Goal: Find specific page/section: Find specific page/section

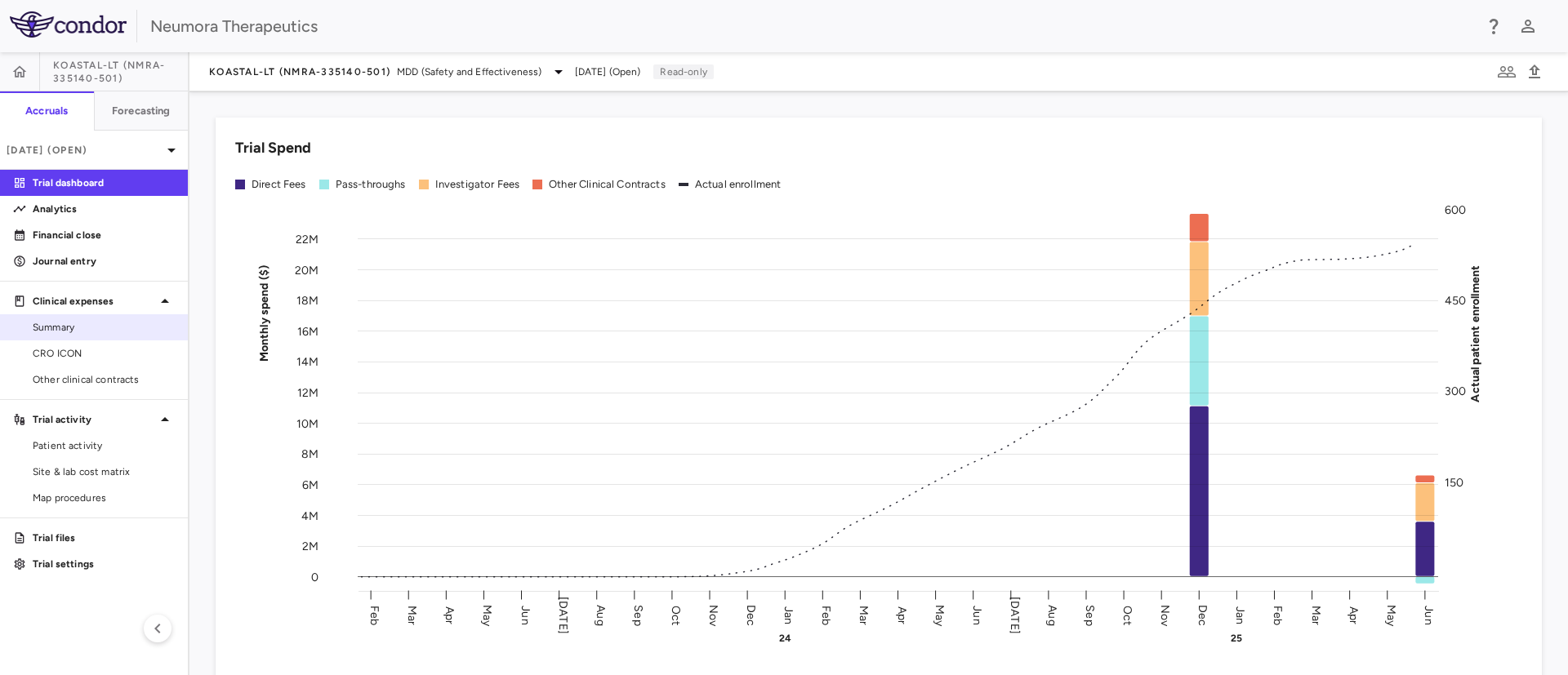
drag, startPoint x: 64, startPoint y: 351, endPoint x: 83, endPoint y: 338, distance: 23.0
click at [65, 351] on span "CRO ICON" at bounding box center [104, 353] width 142 height 15
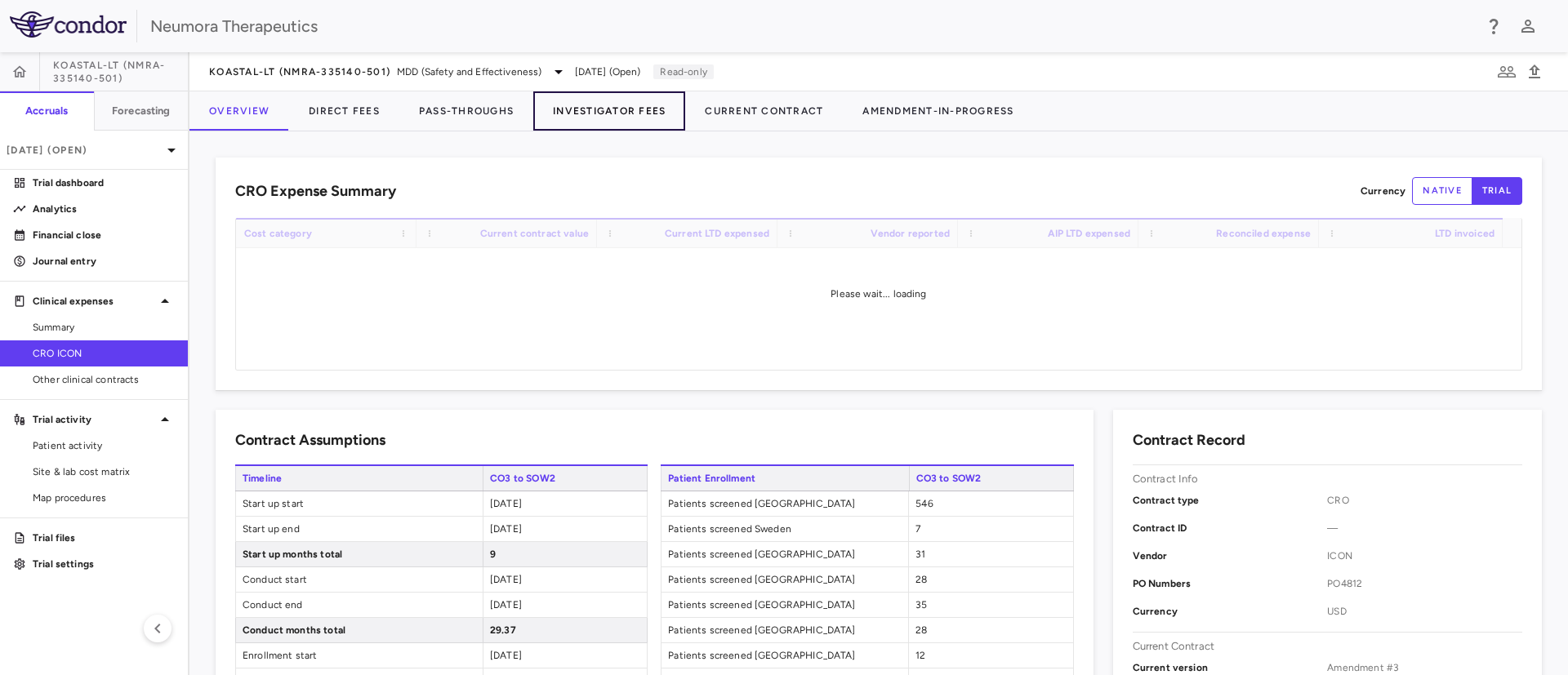
drag, startPoint x: 608, startPoint y: 112, endPoint x: 630, endPoint y: 126, distance: 26.1
click at [607, 112] on button "Investigator Fees" at bounding box center [609, 110] width 152 height 39
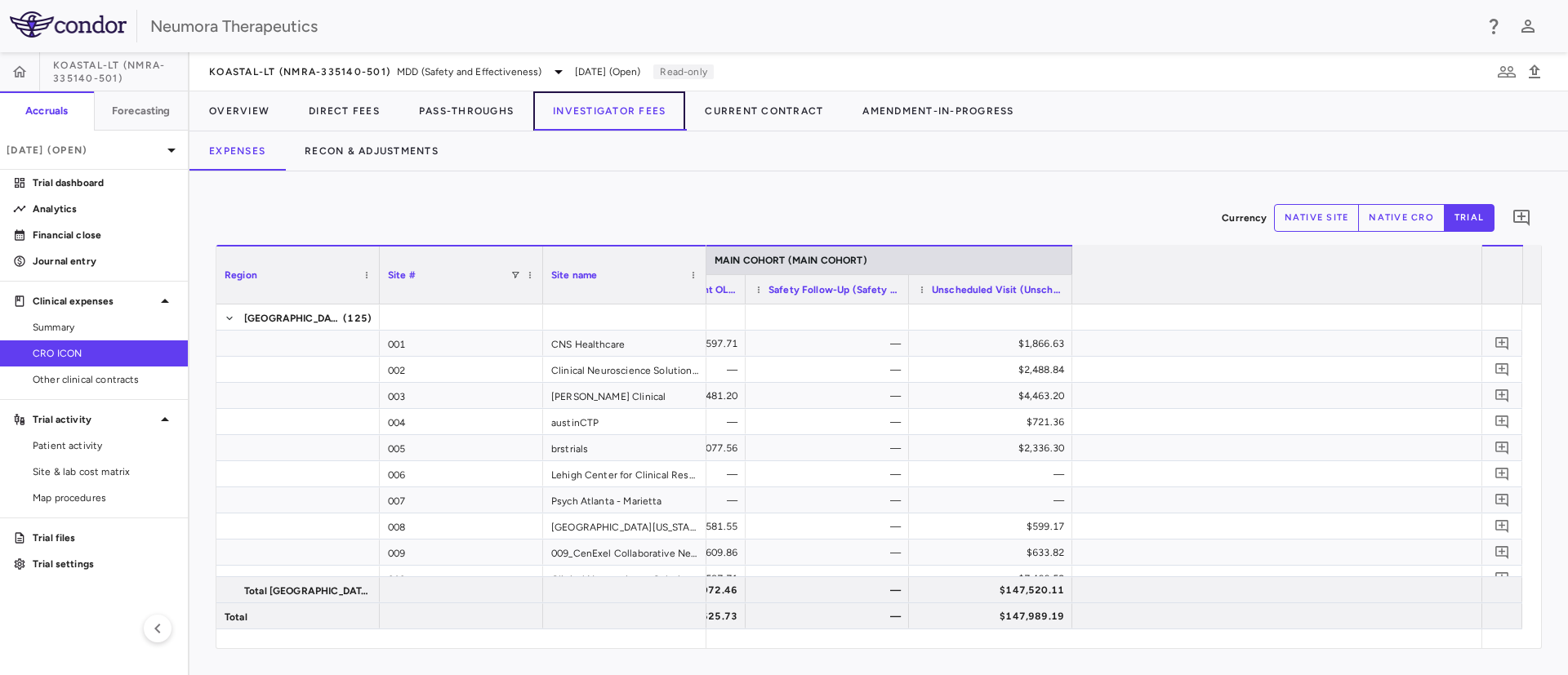
scroll to position [0, 2713]
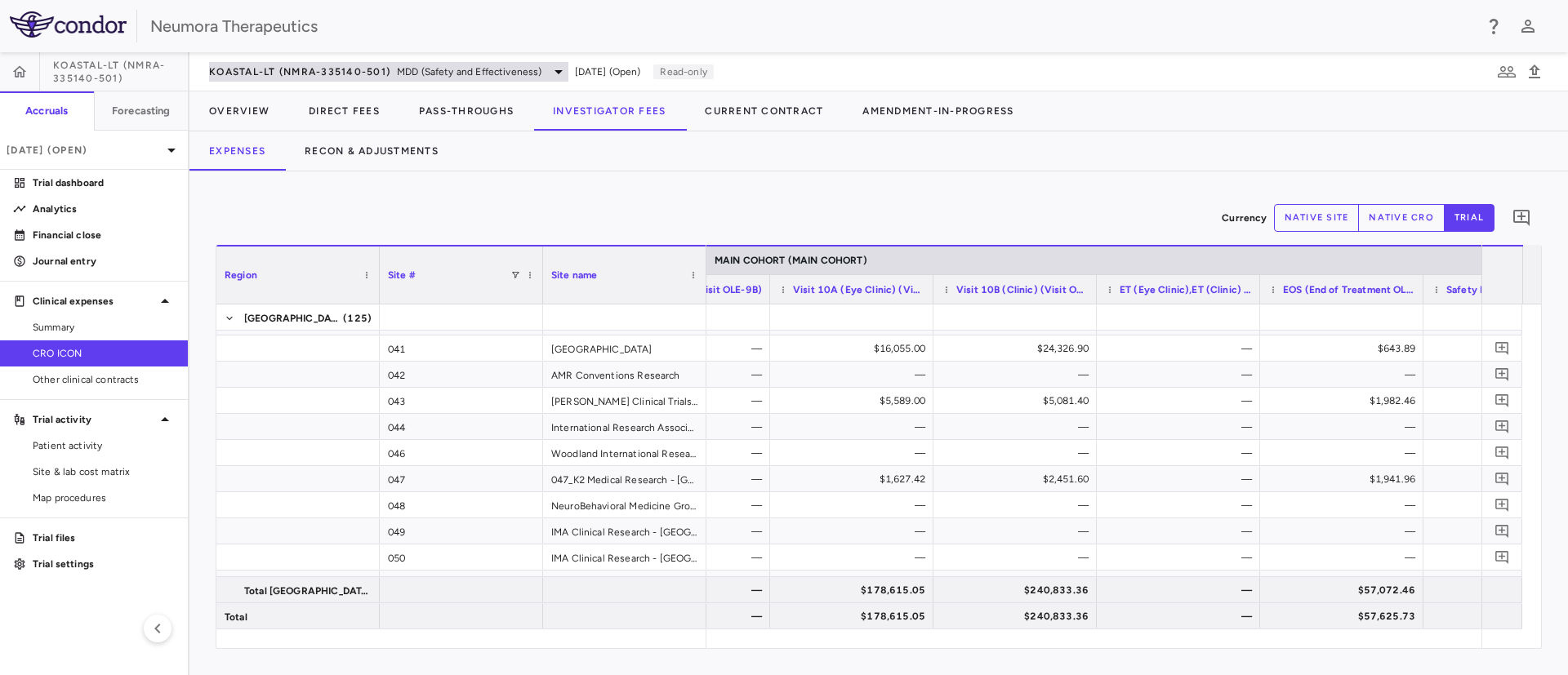
click at [509, 74] on span "MDD (Safety and Effectiveness)" at bounding box center [469, 72] width 145 height 15
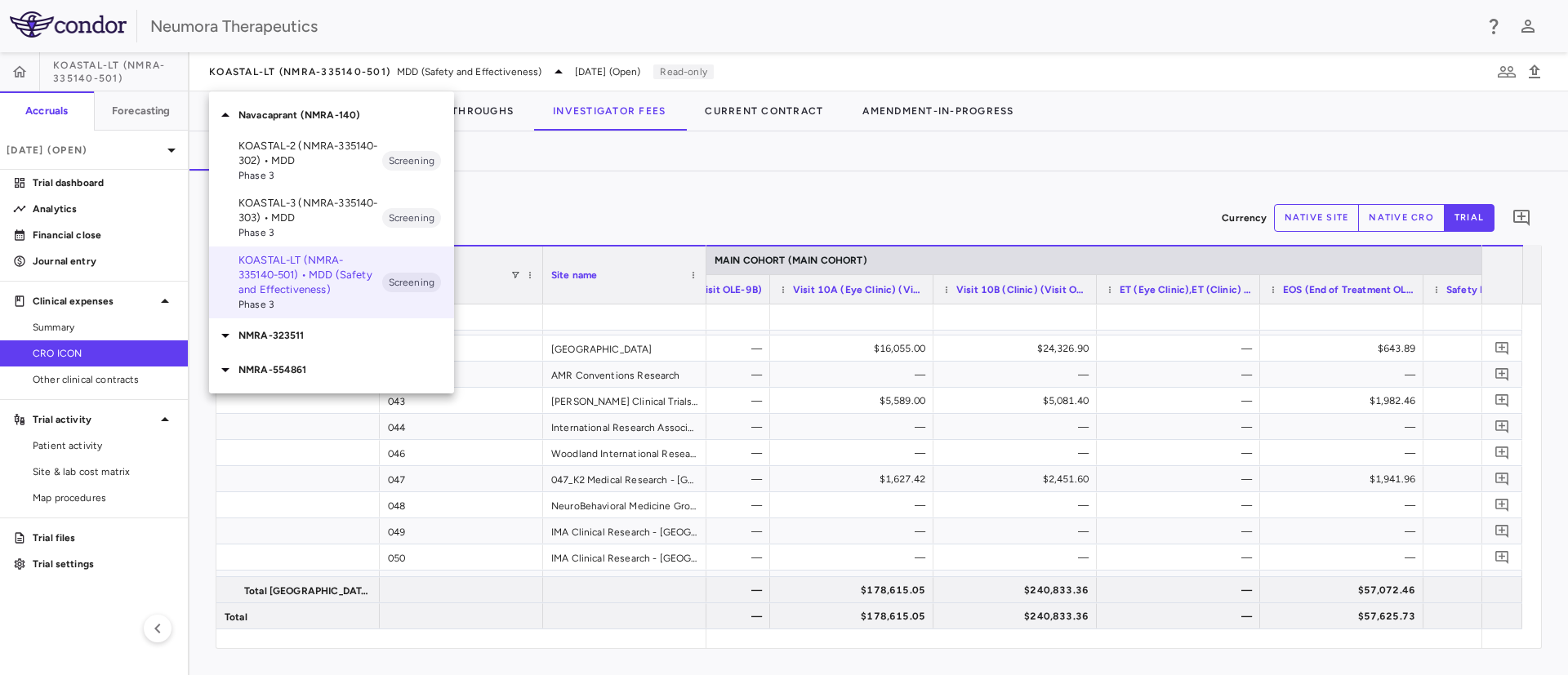
click at [312, 213] on p "KOASTAL-3 (NMRA-335140-303) • MDD" at bounding box center [309, 211] width 143 height 29
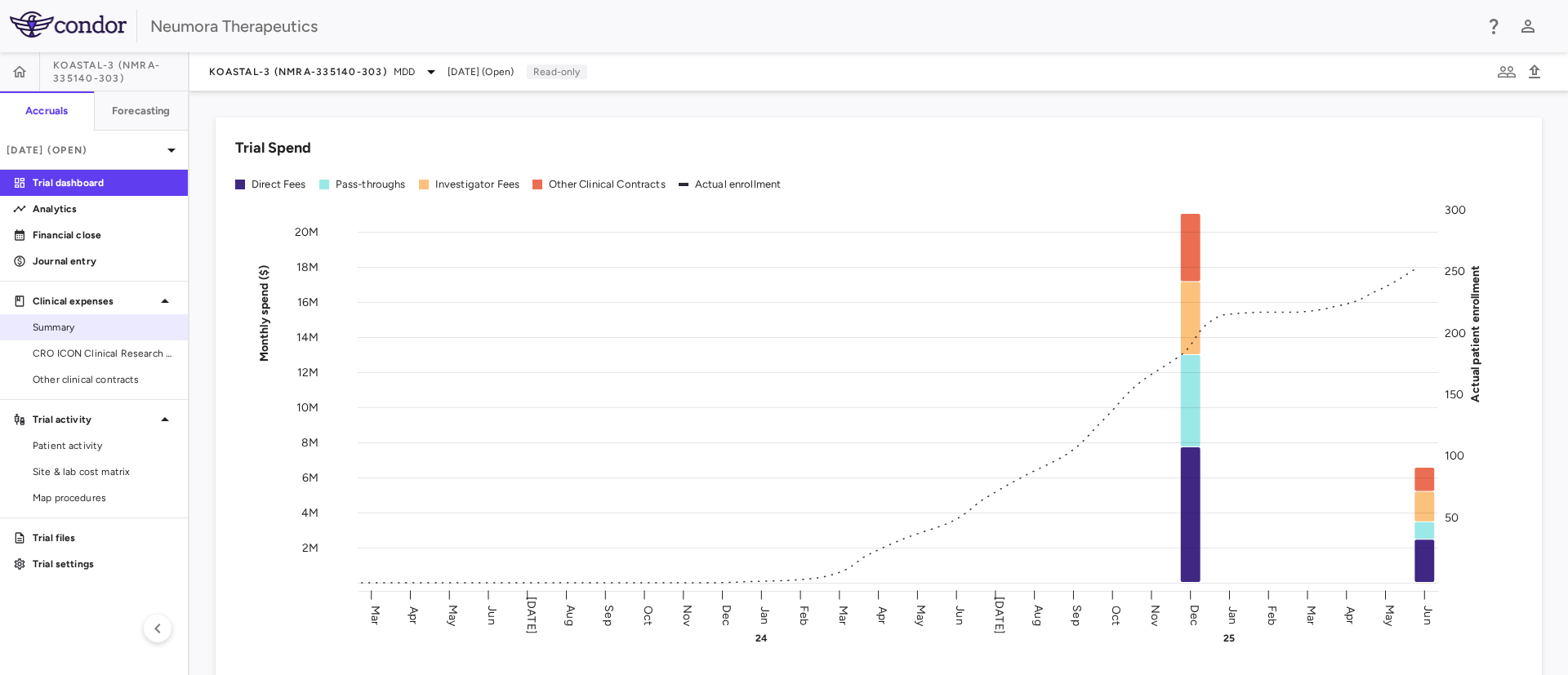
drag, startPoint x: 82, startPoint y: 358, endPoint x: 154, endPoint y: 337, distance: 75.0
click at [82, 358] on span "CRO ICON Clinical Research Limited" at bounding box center [104, 353] width 142 height 15
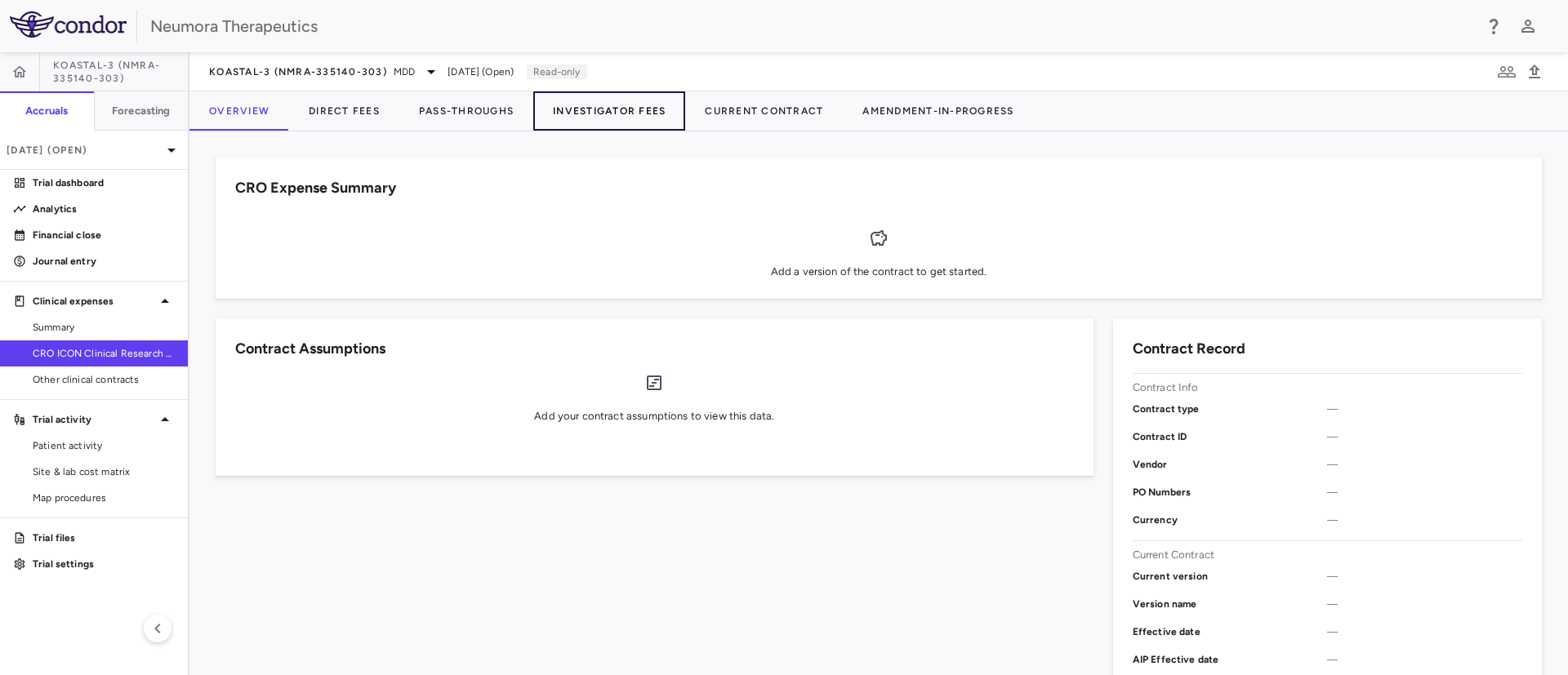
click at [592, 109] on button "Investigator Fees" at bounding box center [609, 110] width 152 height 39
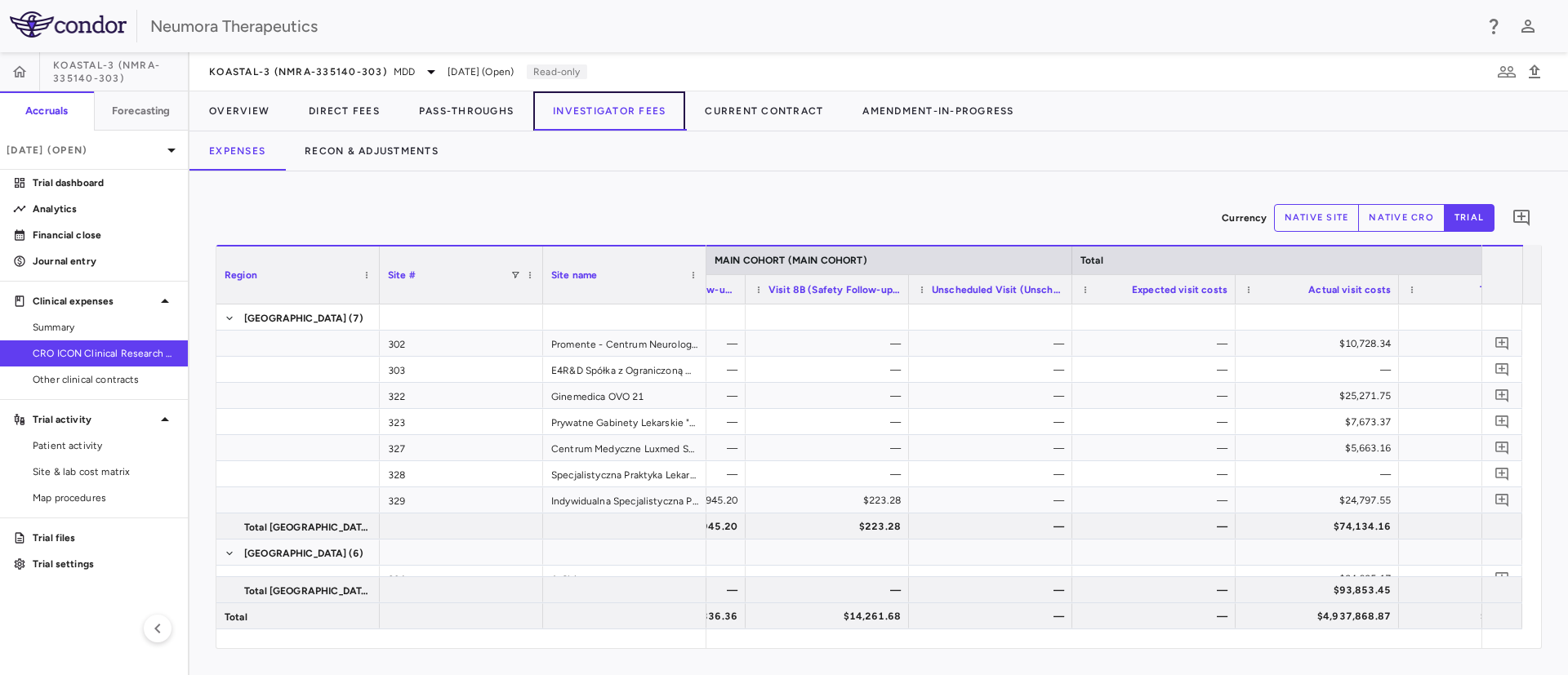
scroll to position [0, 4068]
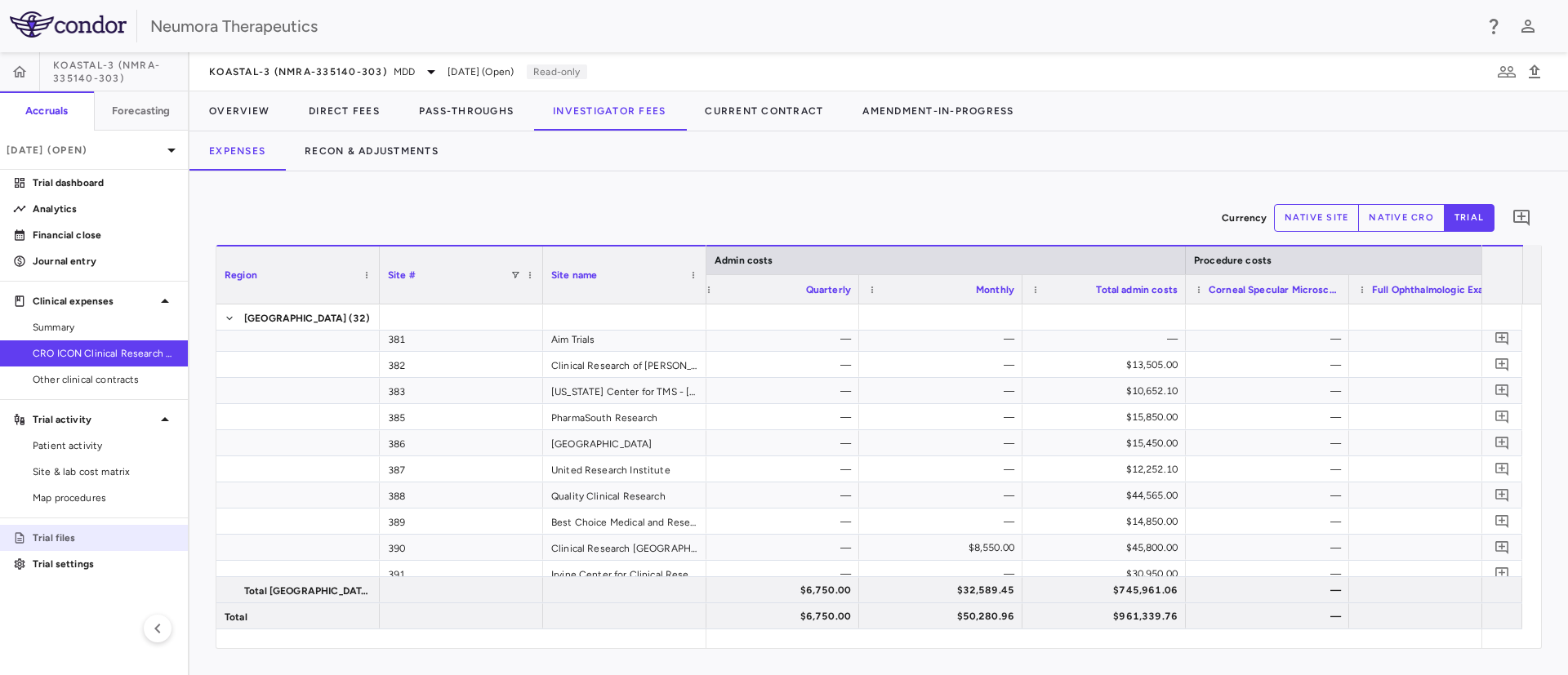
click at [74, 531] on p "Trial files" at bounding box center [104, 537] width 142 height 15
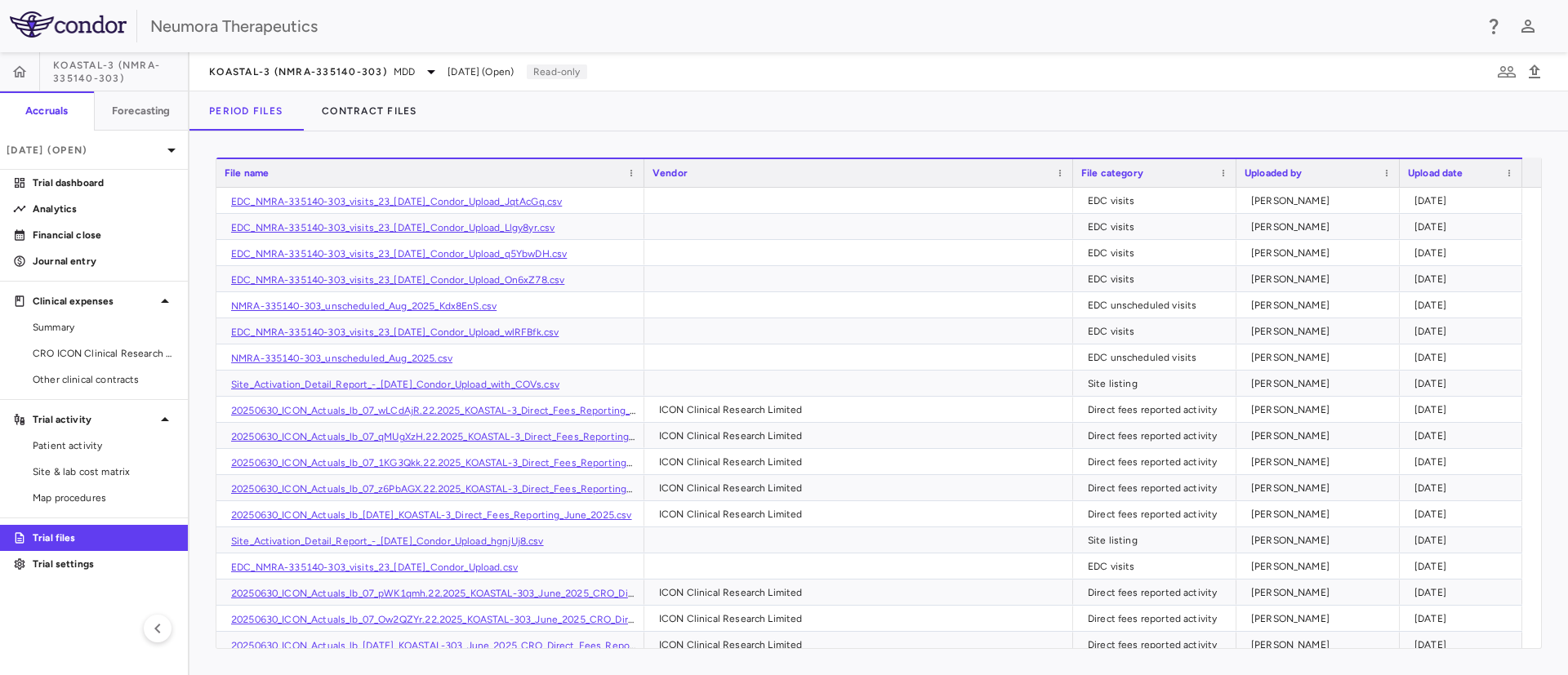
click at [308, 176] on div "File name" at bounding box center [423, 172] width 397 height 19
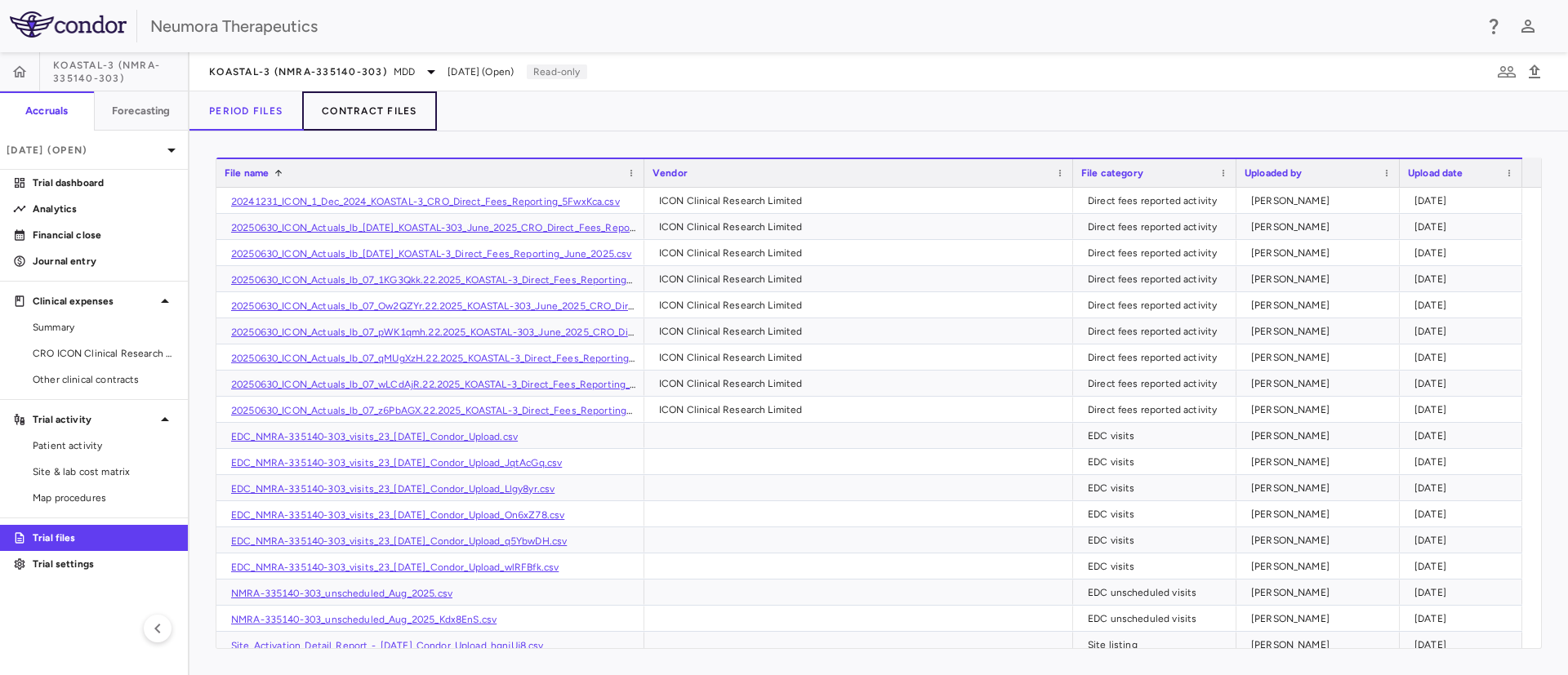
click at [331, 103] on button "Contract Files" at bounding box center [370, 110] width 135 height 39
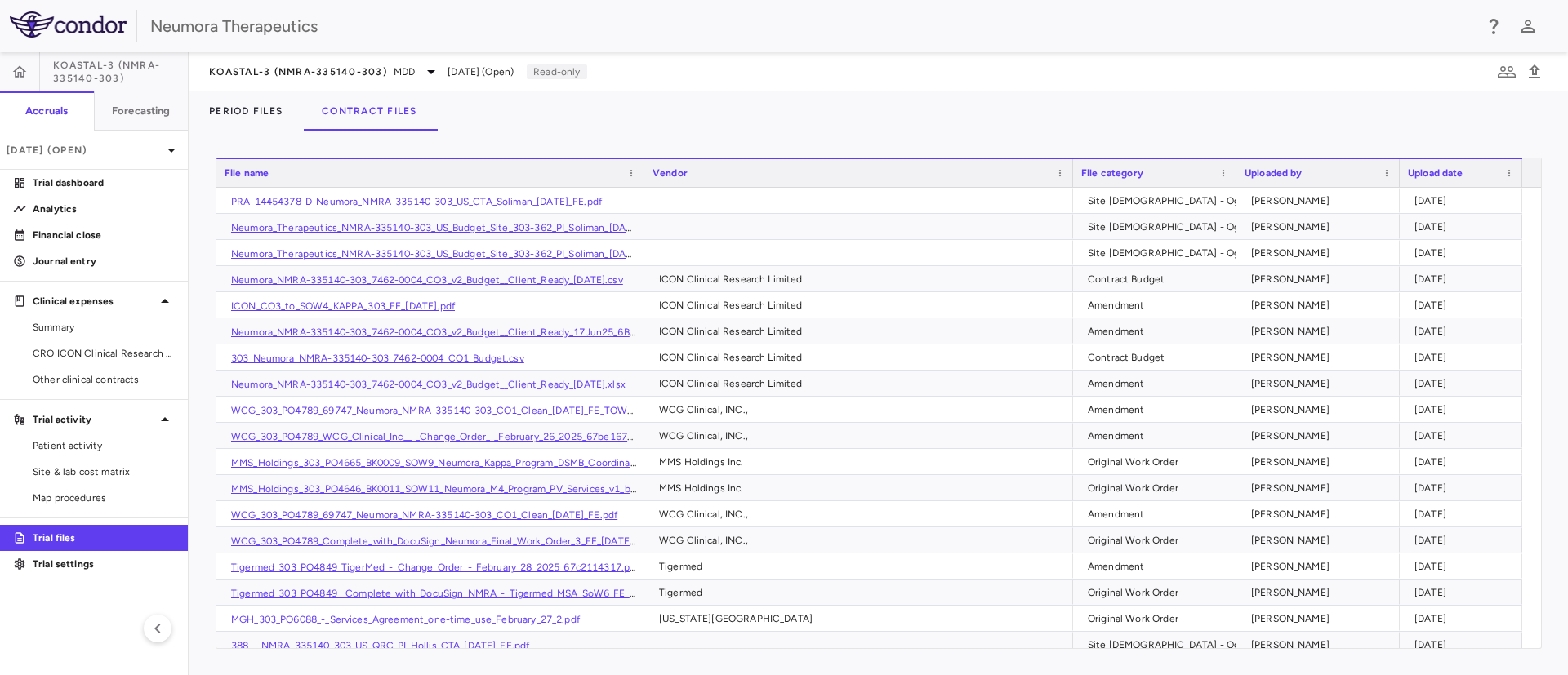
click at [318, 172] on div "File name" at bounding box center [423, 172] width 397 height 19
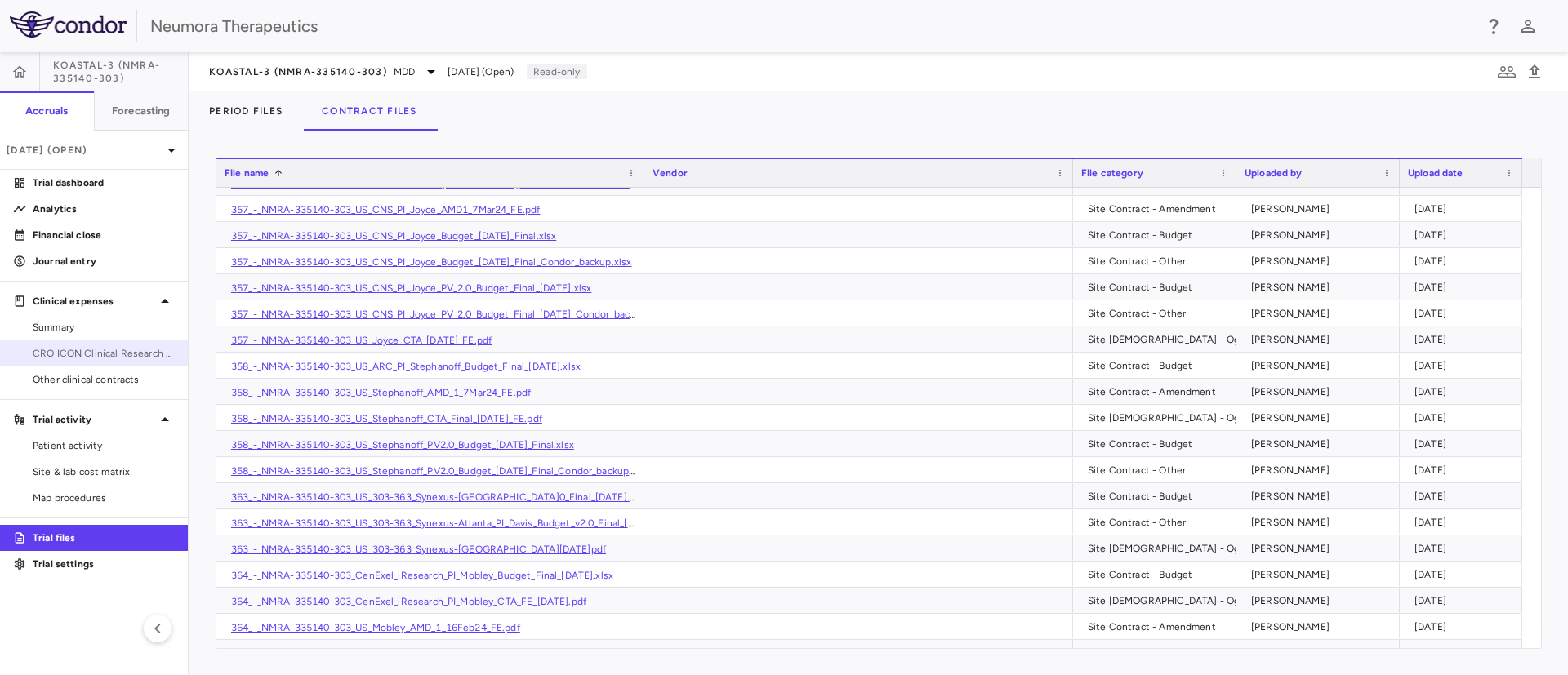
click at [80, 355] on span "CRO ICON Clinical Research Limited" at bounding box center [104, 353] width 142 height 15
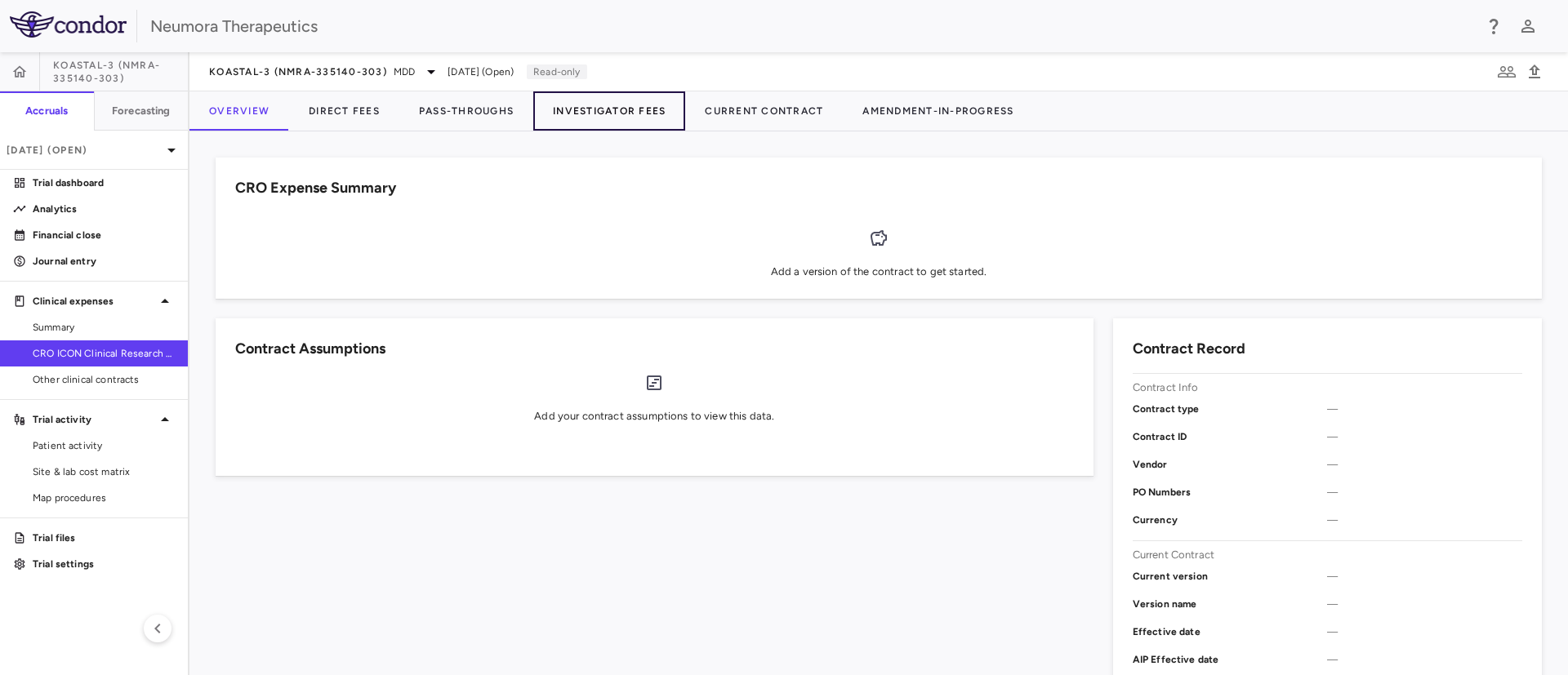
click at [560, 106] on button "Investigator Fees" at bounding box center [609, 110] width 152 height 39
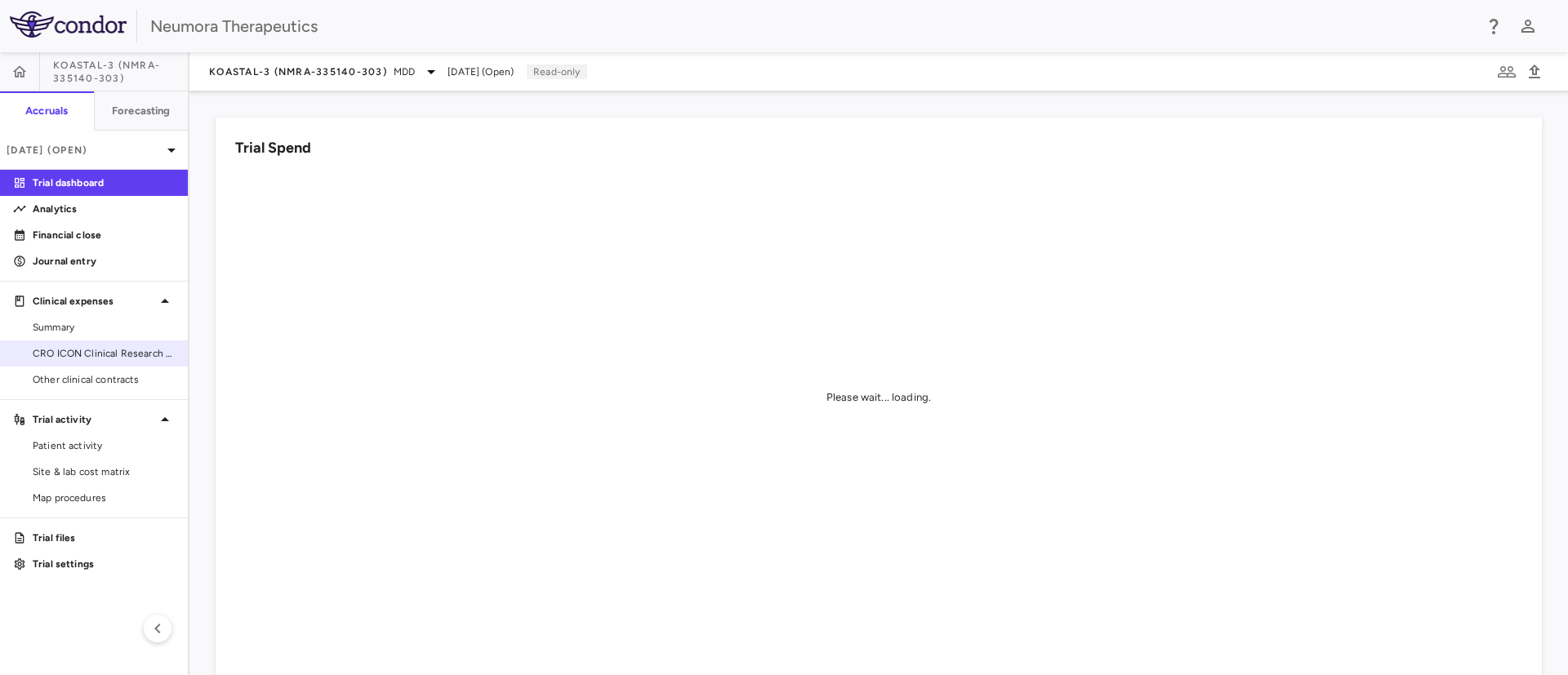
click at [100, 352] on span "CRO ICON Clinical Research Limited" at bounding box center [104, 353] width 142 height 15
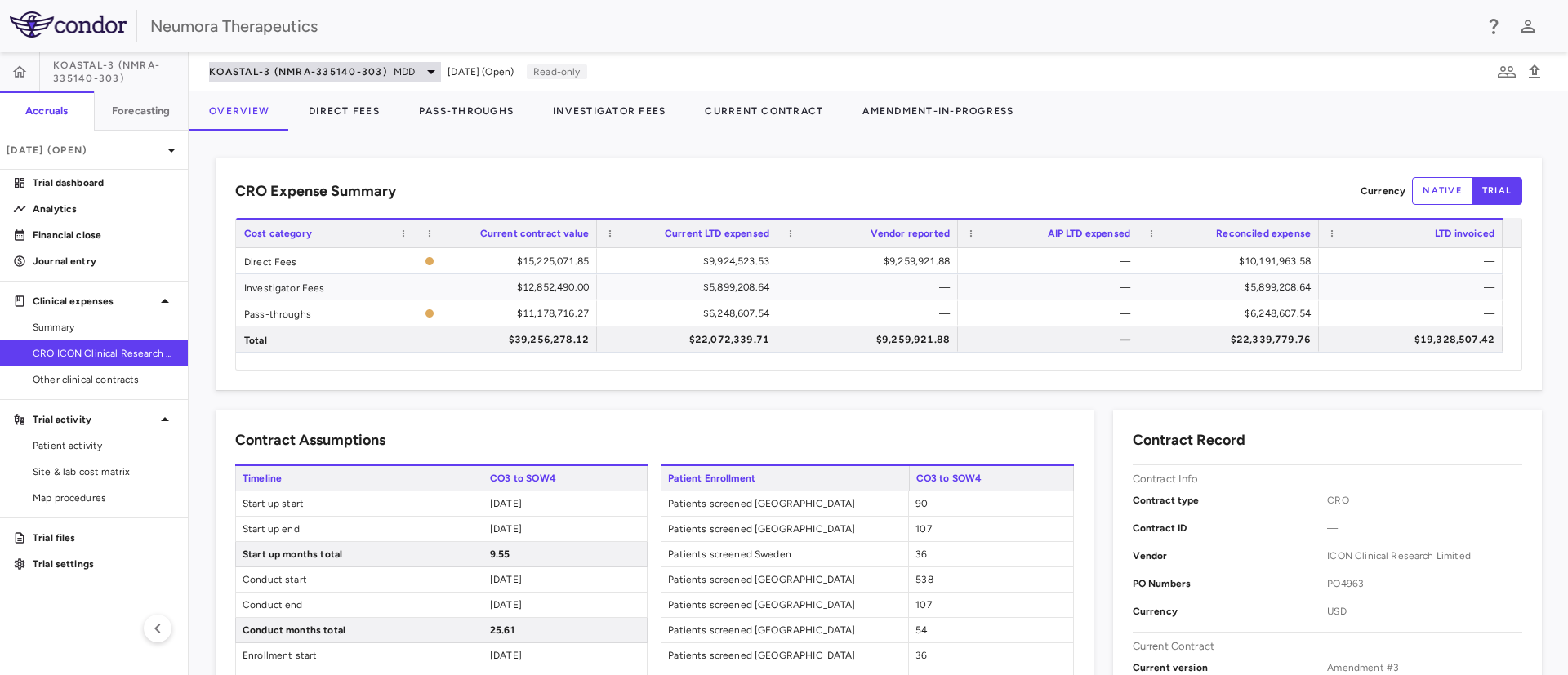
click at [435, 76] on icon at bounding box center [431, 71] width 19 height 19
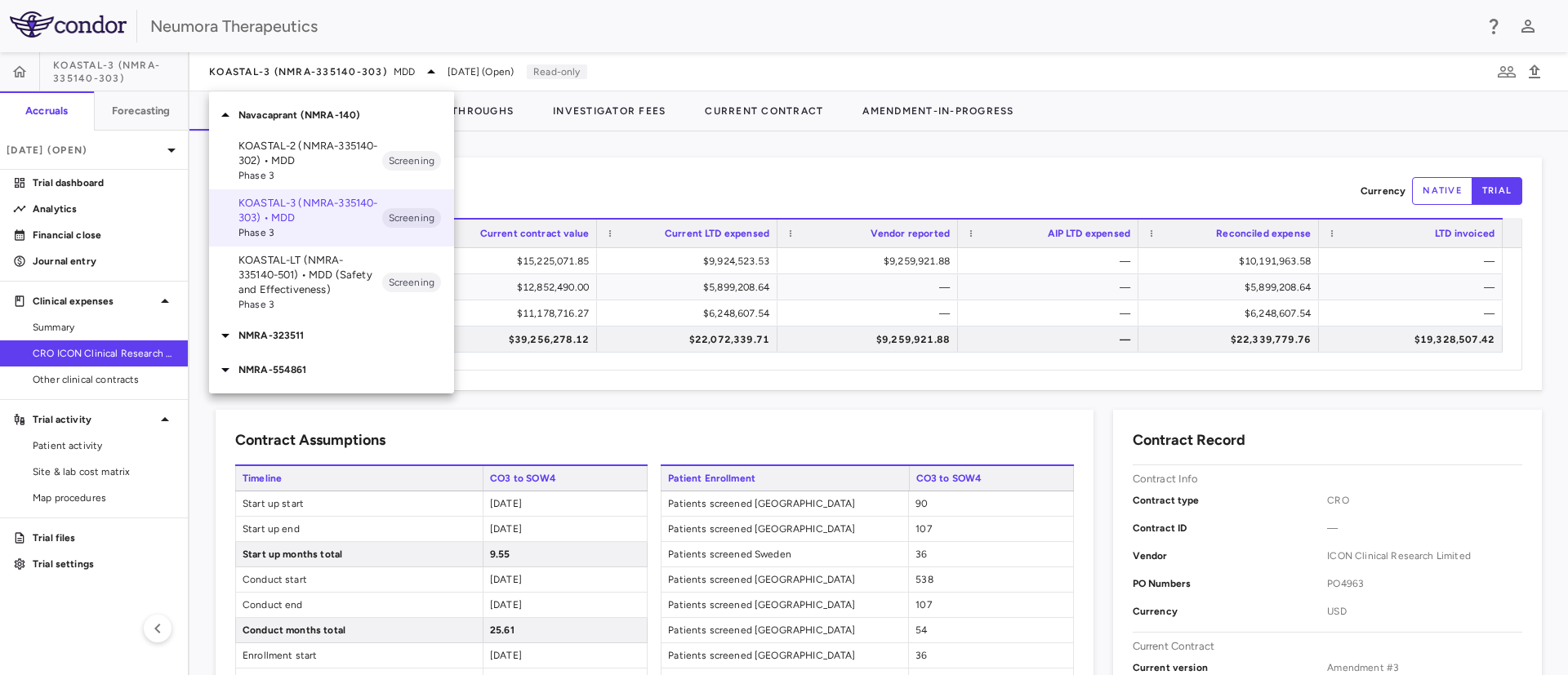
click at [317, 293] on p "KOASTAL-LT (NMRA-335140-501) • MDD (Safety and Effectiveness)" at bounding box center [309, 275] width 143 height 44
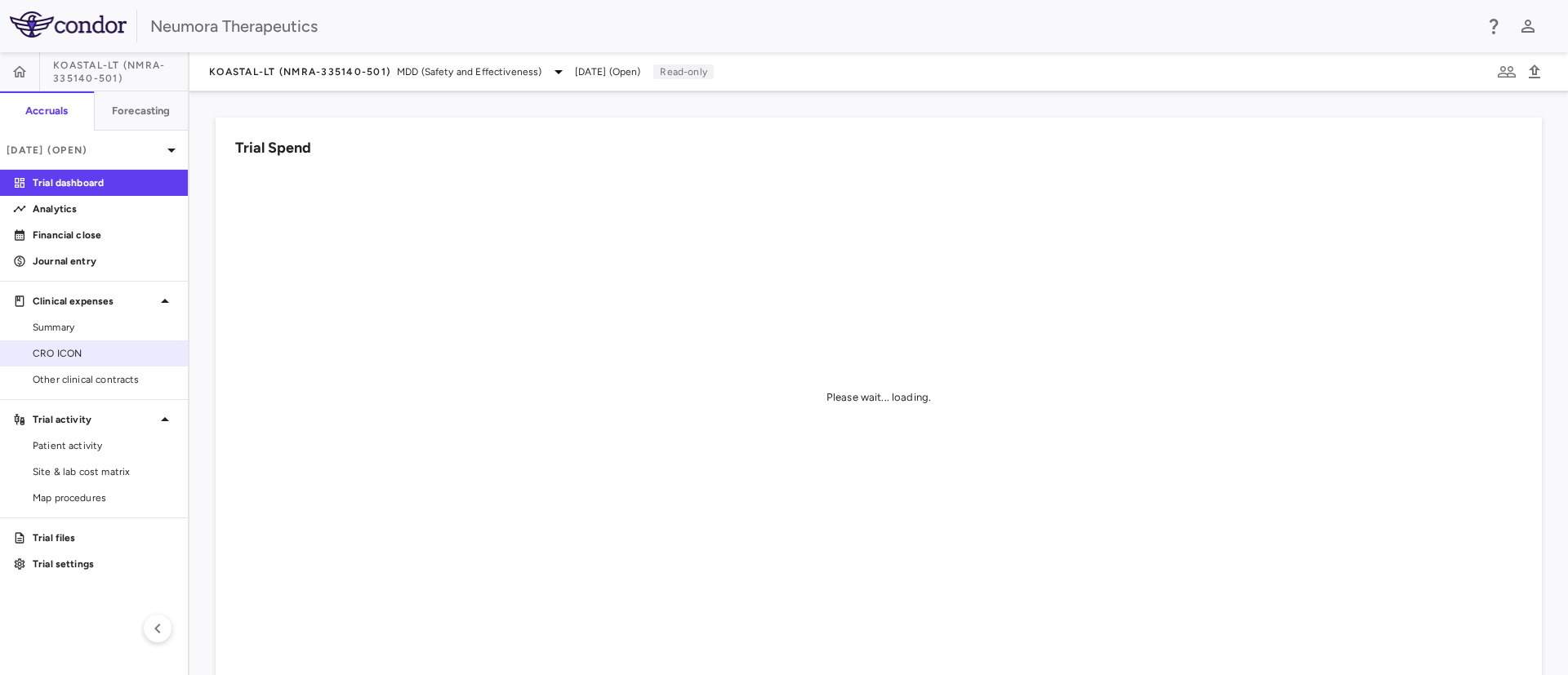
click at [57, 349] on span "CRO ICON" at bounding box center [104, 353] width 142 height 15
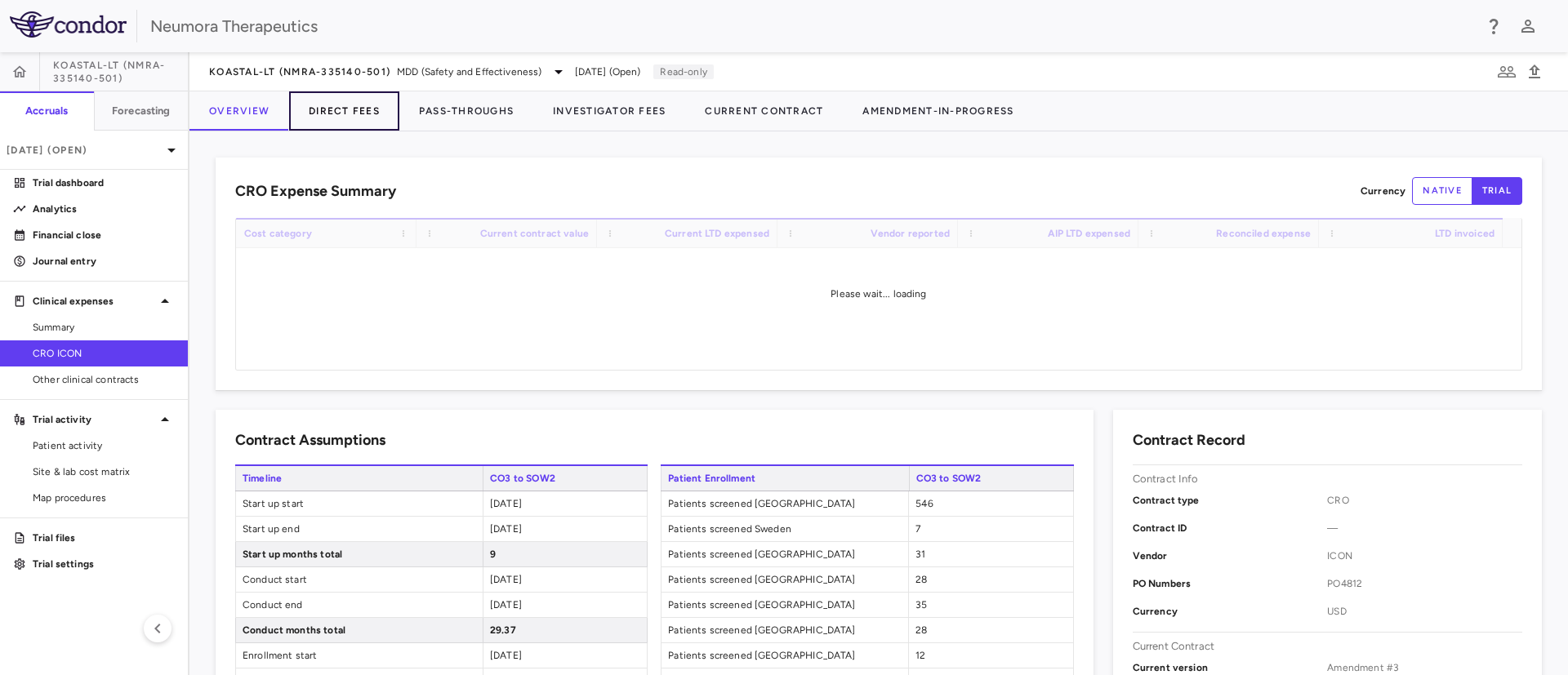
click at [339, 107] on button "Direct Fees" at bounding box center [344, 110] width 110 height 39
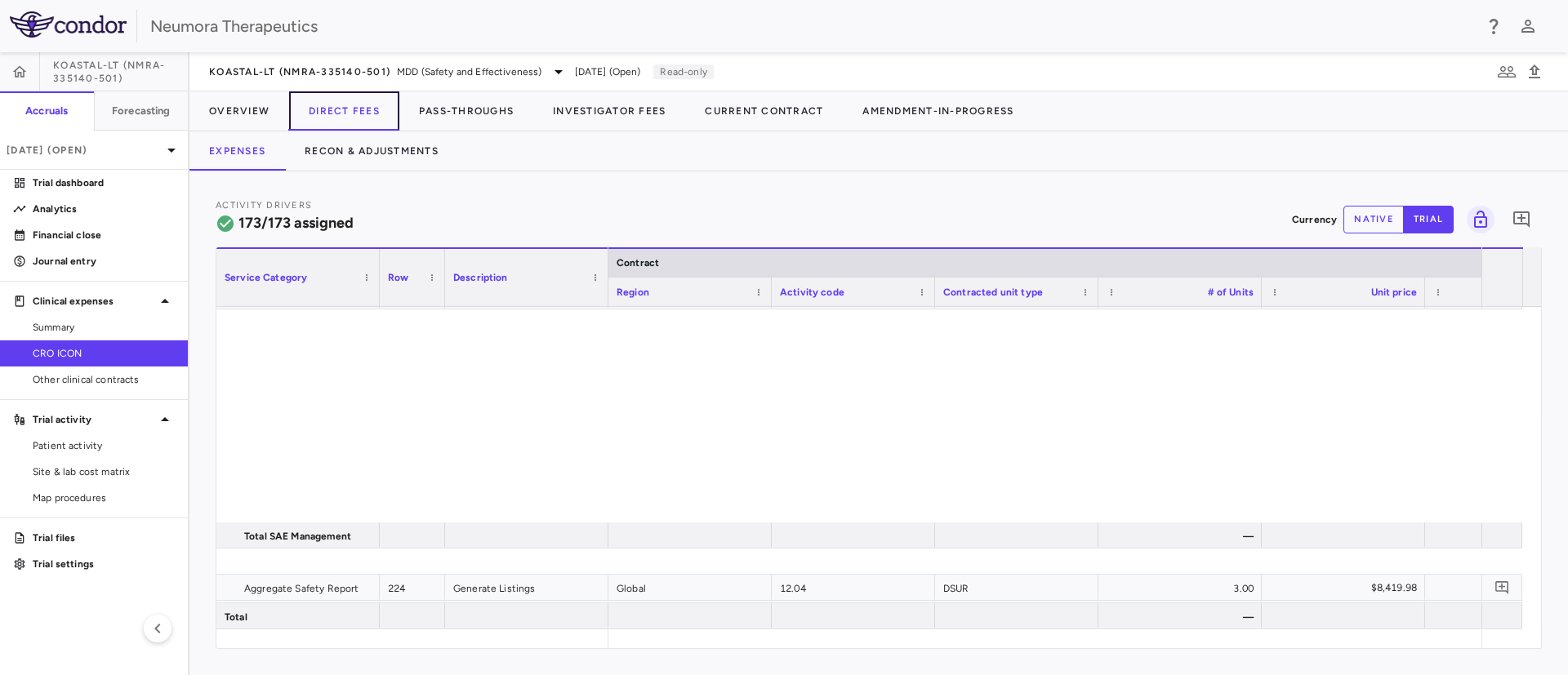
scroll to position [5109, 0]
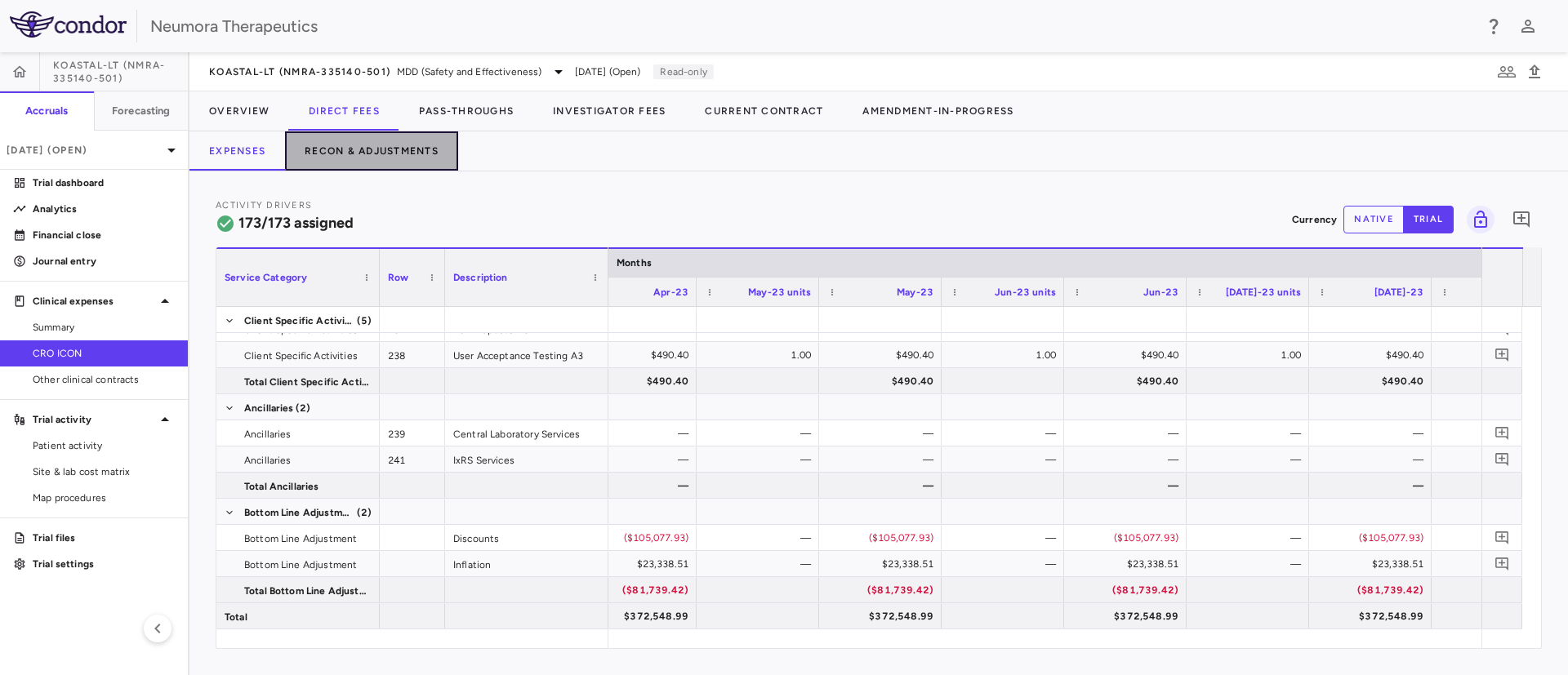
click at [400, 142] on button "Recon & Adjustments" at bounding box center [371, 151] width 173 height 39
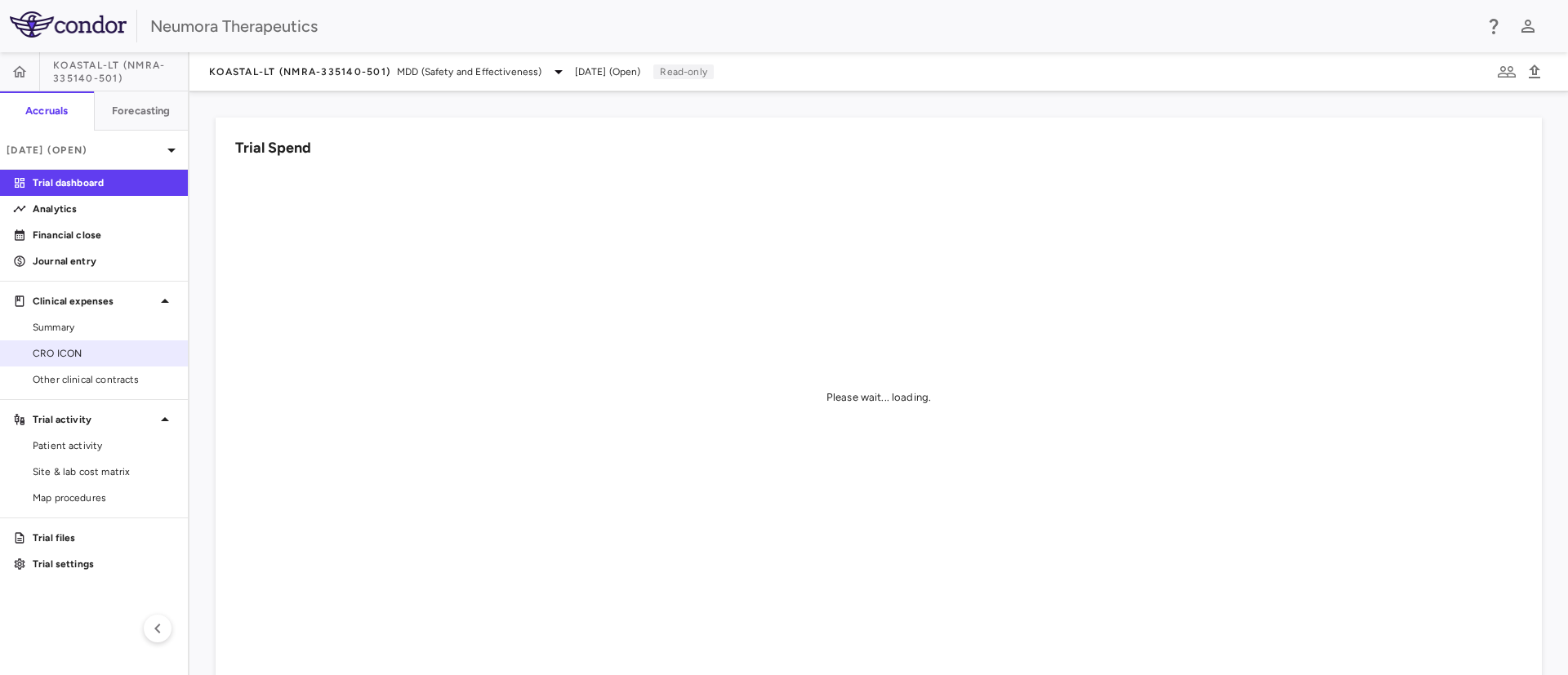
click at [39, 352] on span "CRO ICON" at bounding box center [104, 353] width 142 height 15
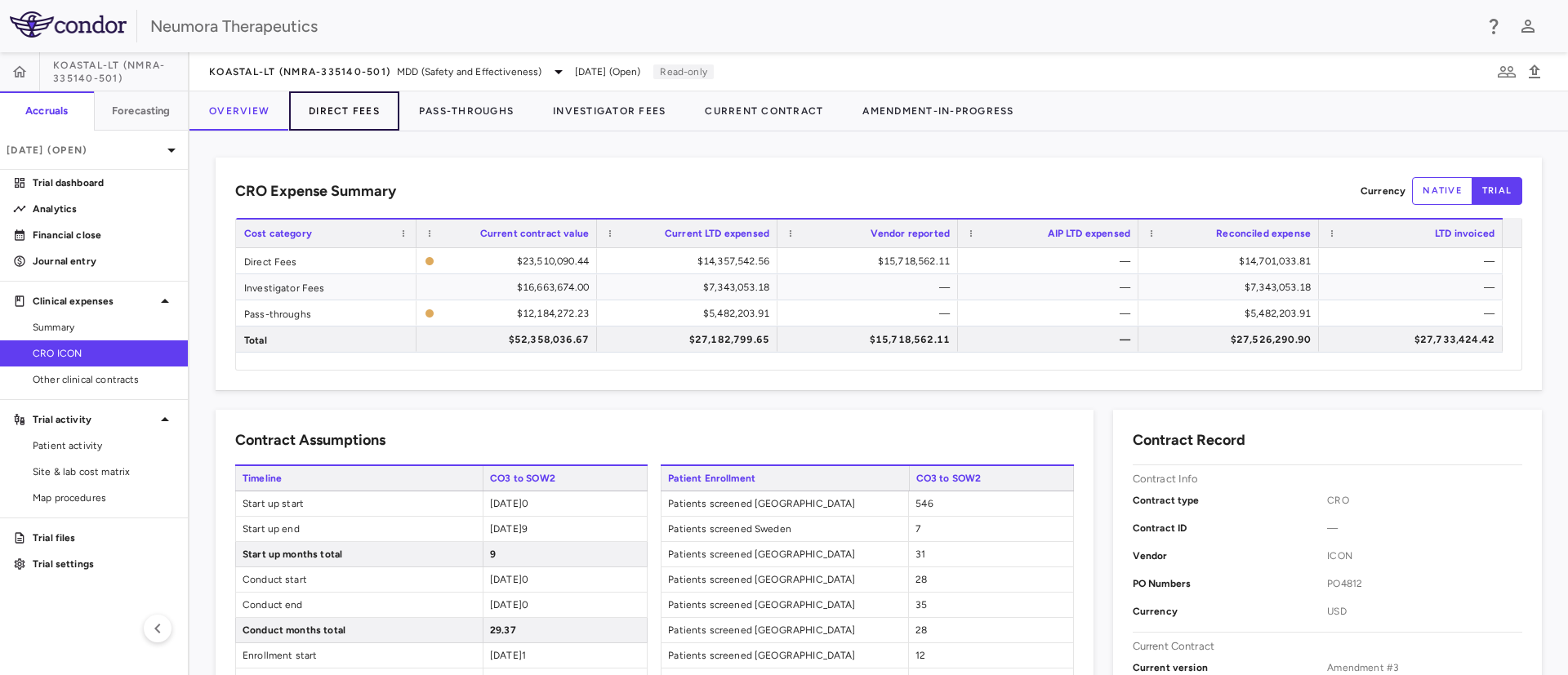
click at [340, 105] on button "Direct Fees" at bounding box center [344, 110] width 110 height 39
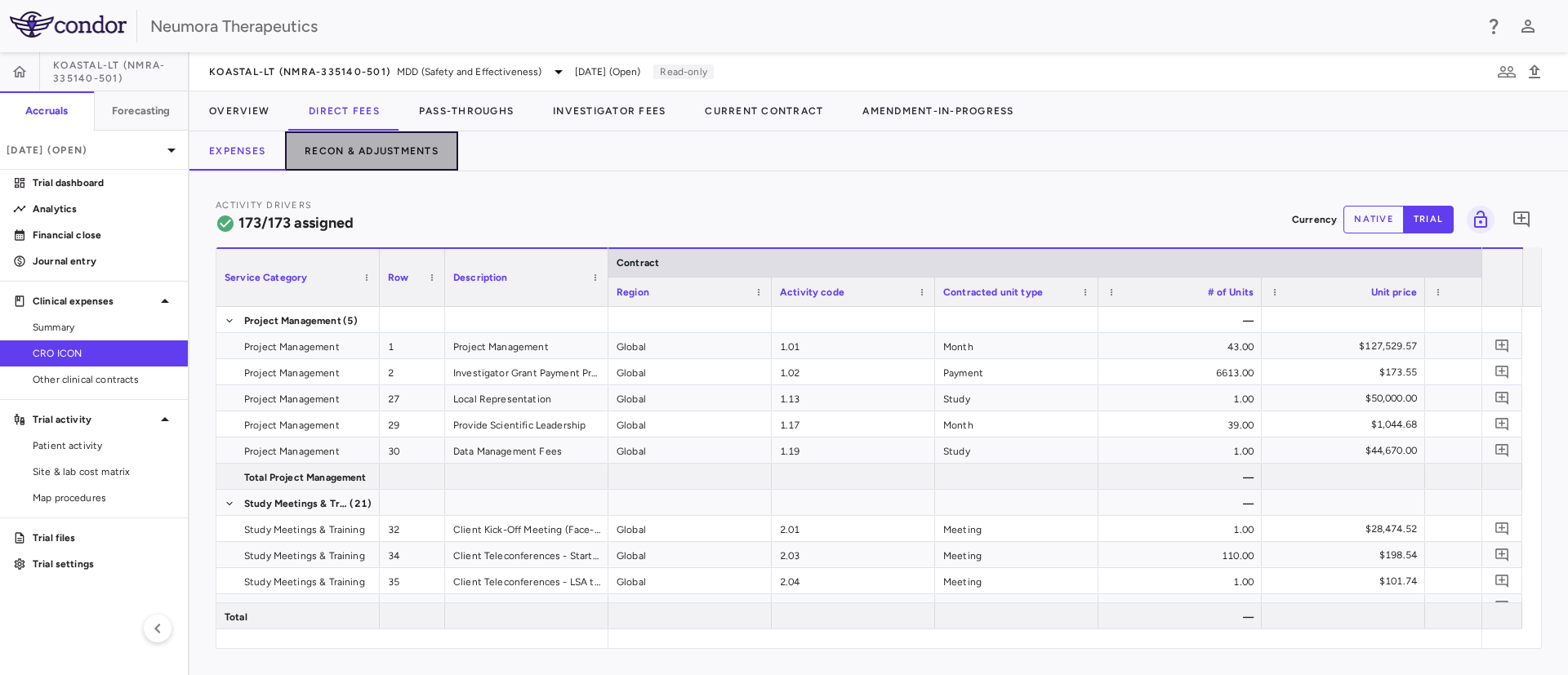
click at [413, 151] on button "Recon & Adjustments" at bounding box center [371, 151] width 173 height 39
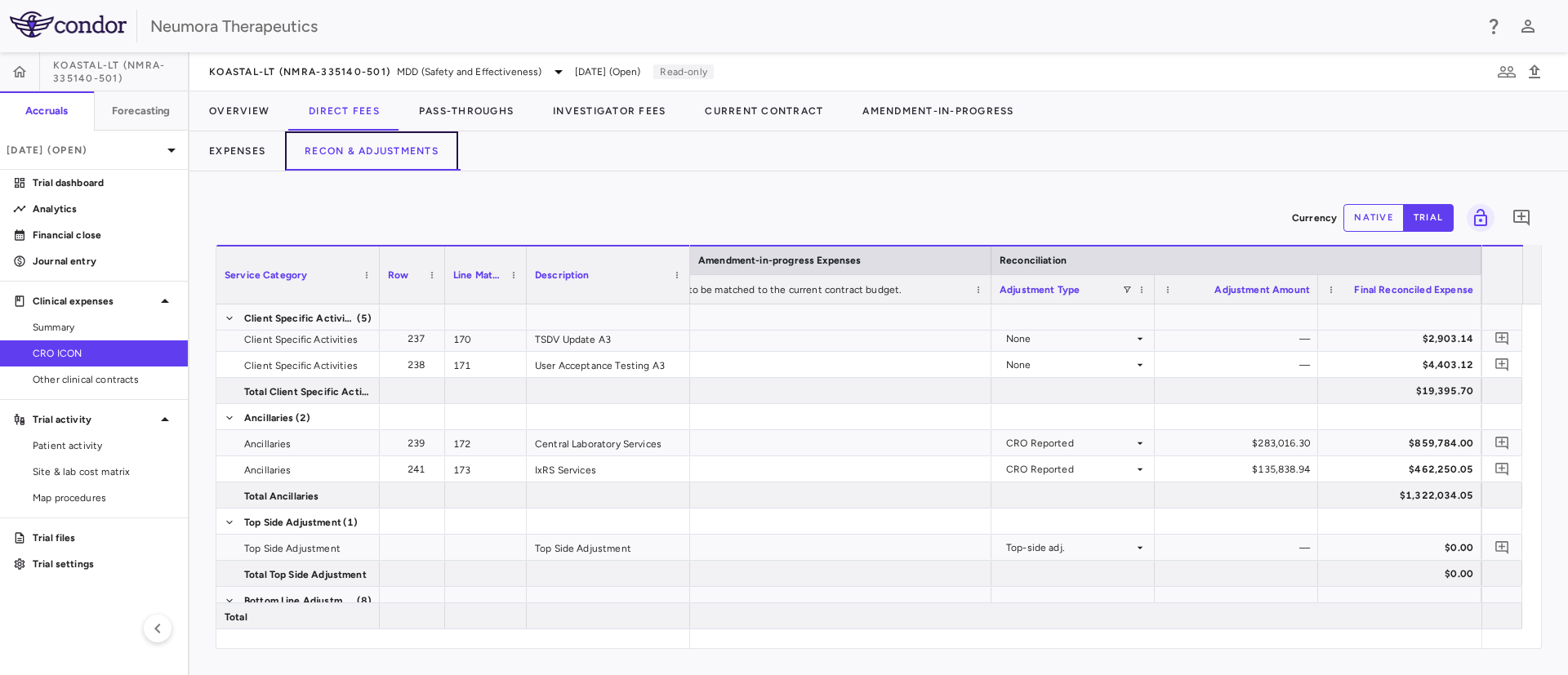
scroll to position [0, 2558]
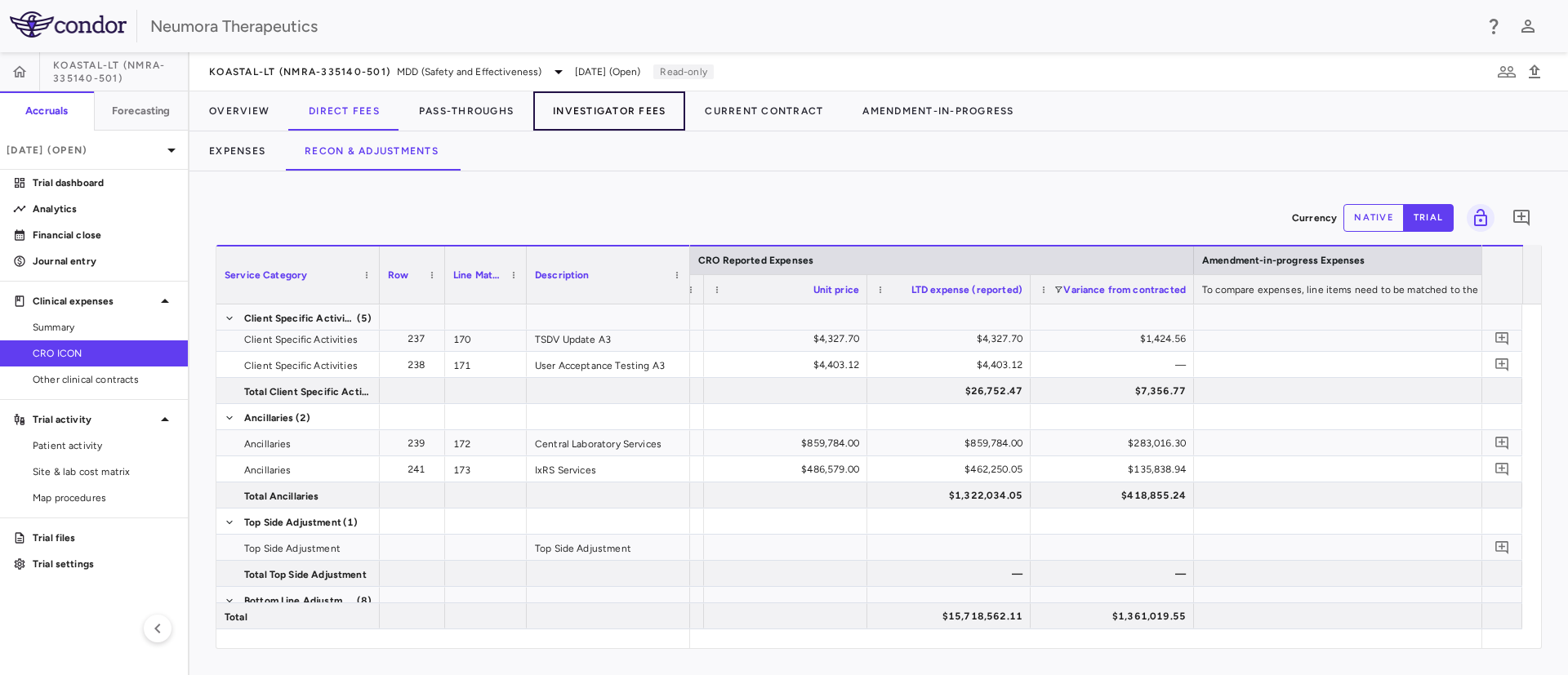
click at [600, 112] on button "Investigator Fees" at bounding box center [609, 110] width 152 height 39
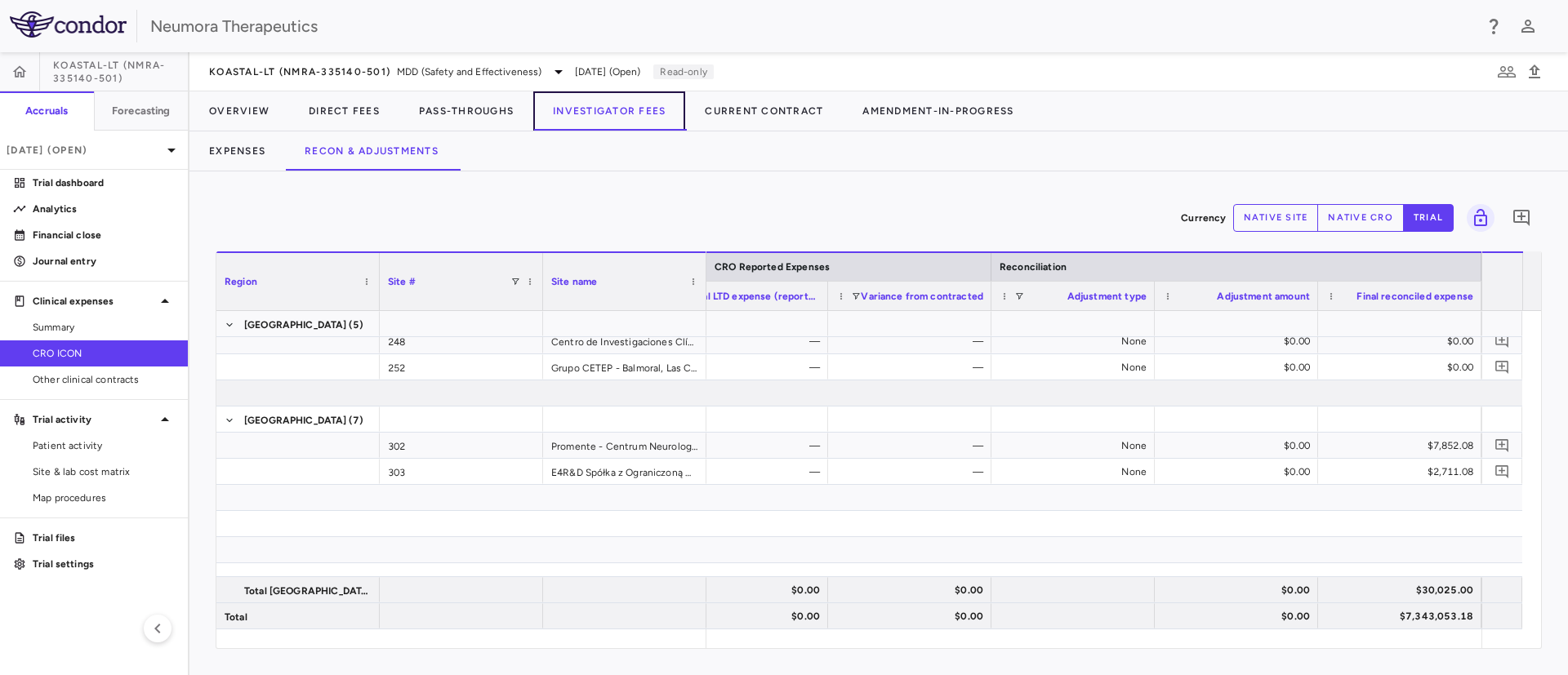
scroll to position [3795, 0]
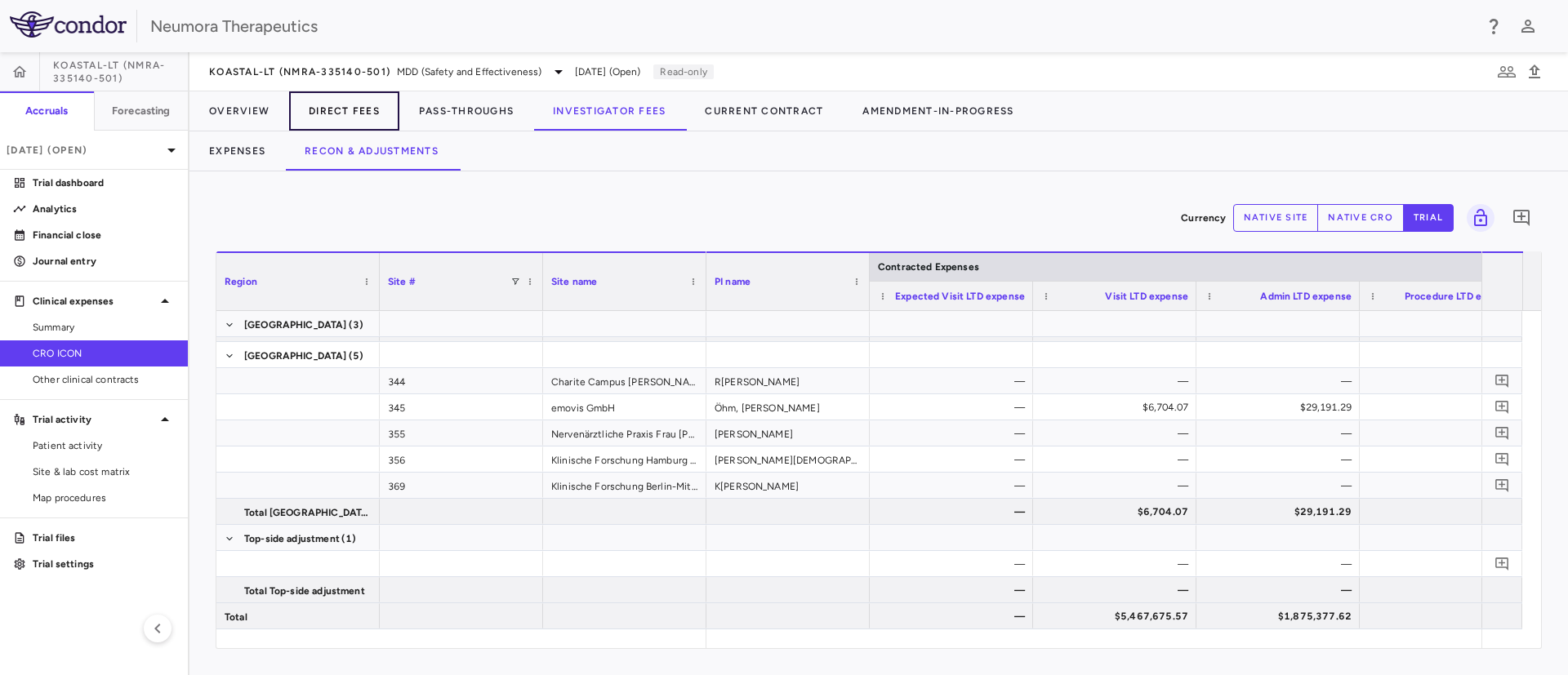
click at [330, 105] on button "Direct Fees" at bounding box center [344, 110] width 110 height 39
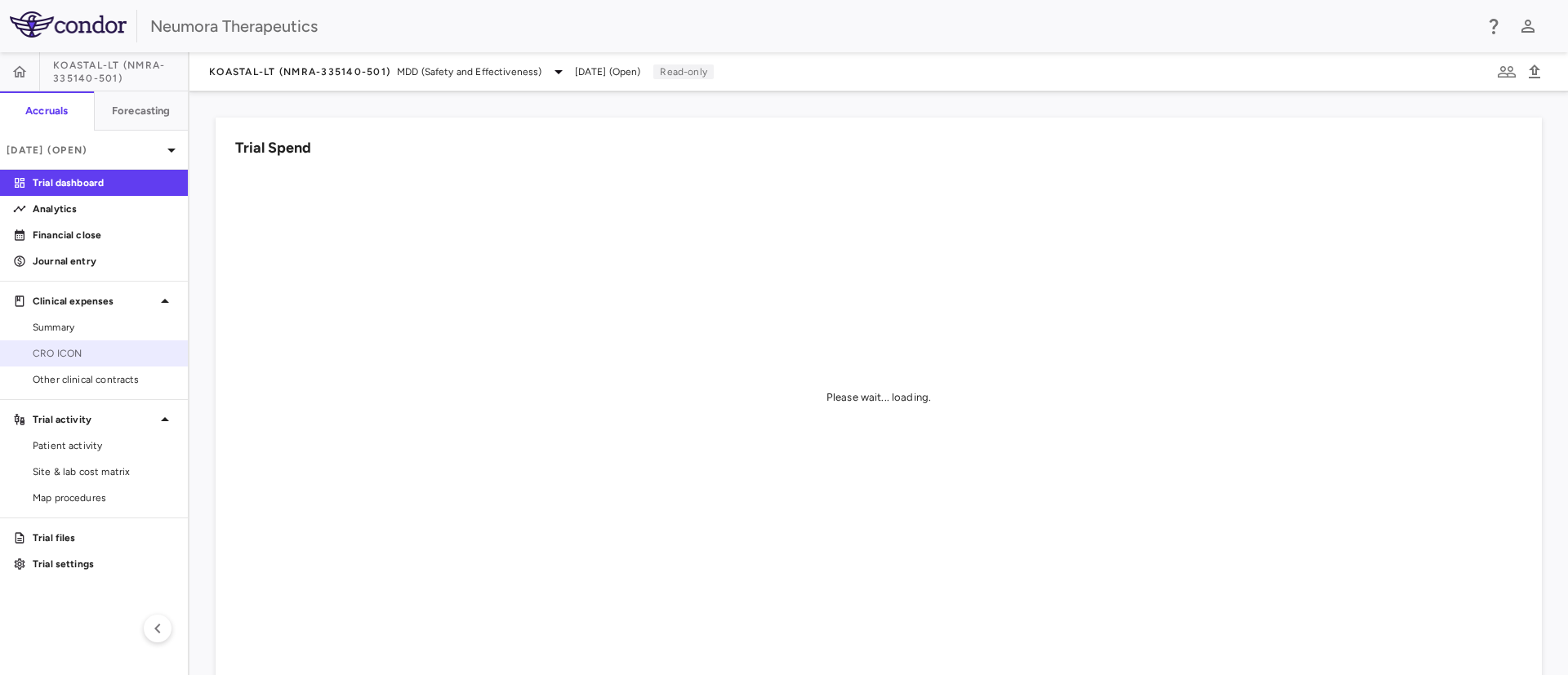
click at [99, 354] on span "CRO ICON" at bounding box center [104, 353] width 142 height 15
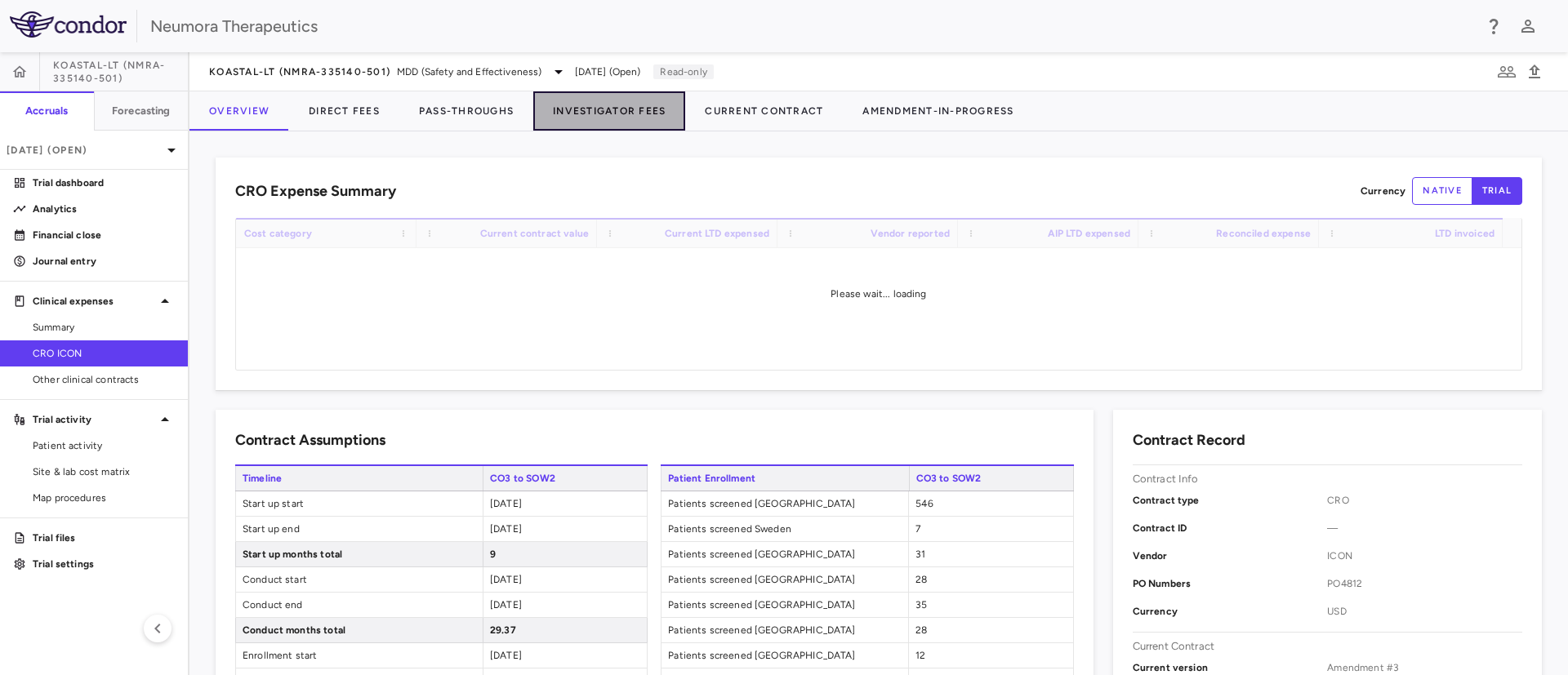
click at [620, 100] on button "Investigator Fees" at bounding box center [609, 110] width 152 height 39
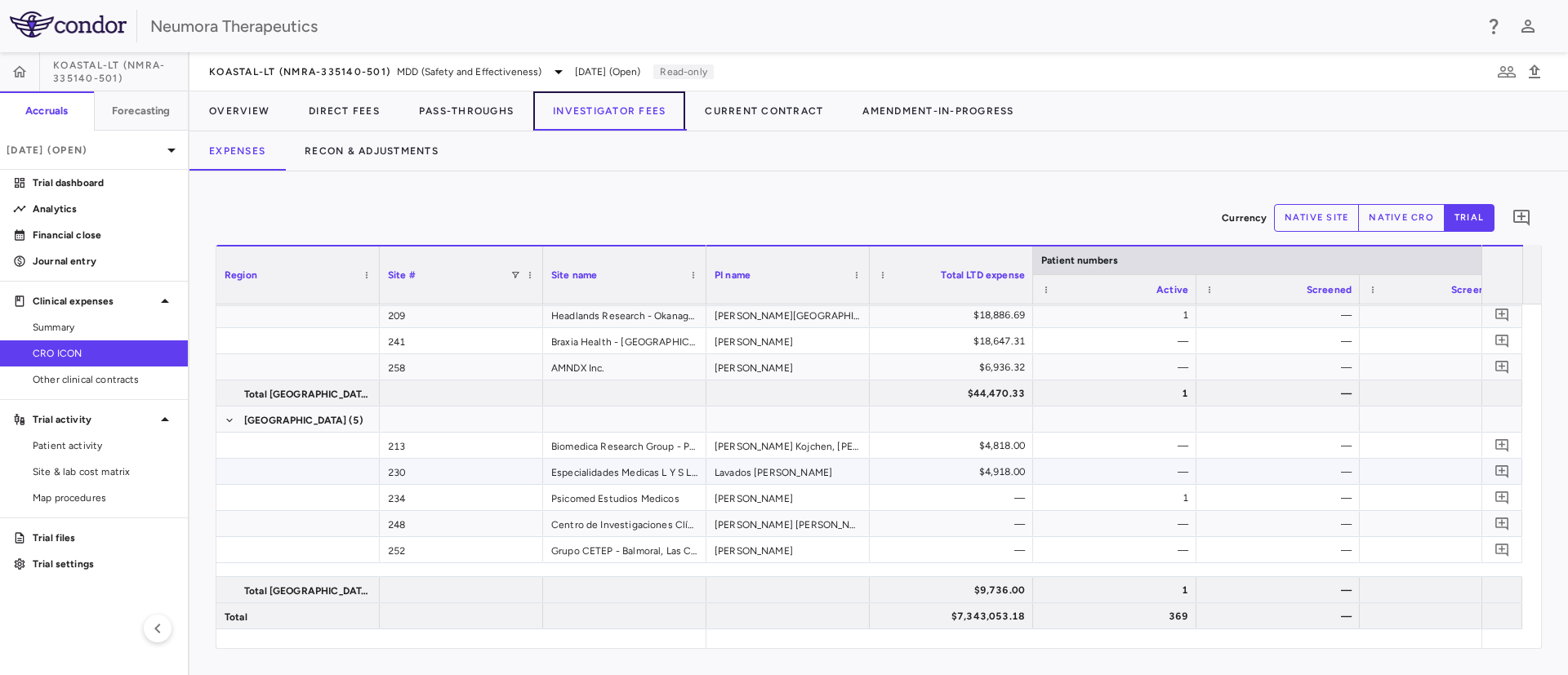
scroll to position [3550, 0]
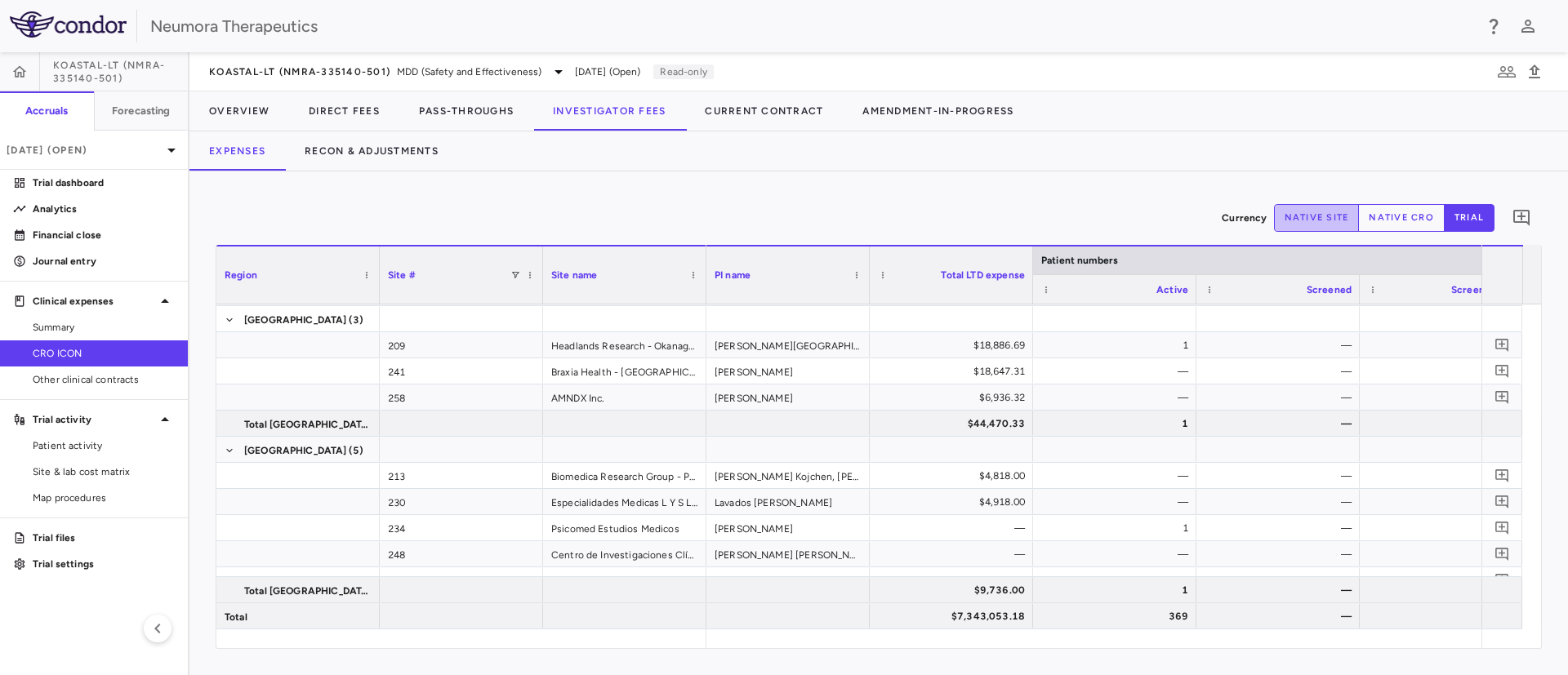
click at [1329, 221] on button "native site" at bounding box center [1317, 218] width 86 height 27
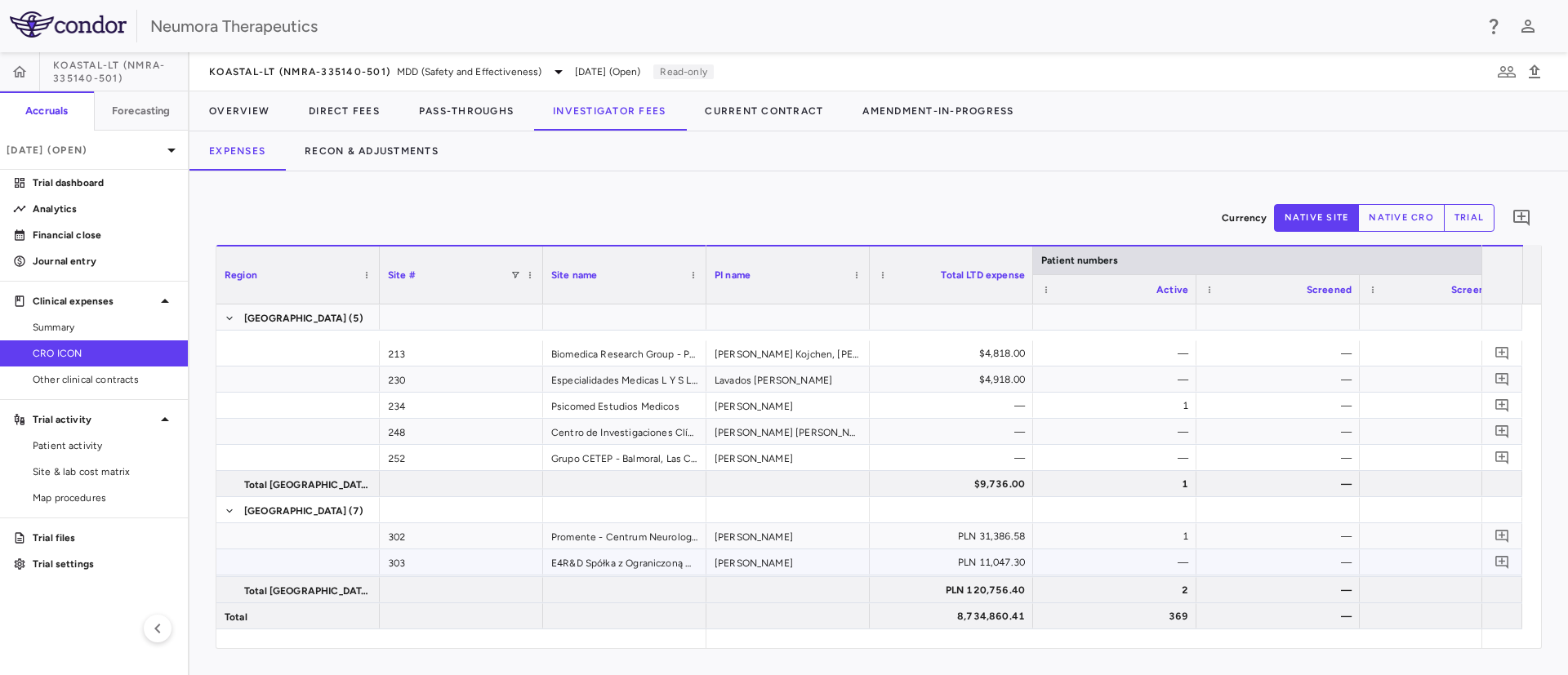
scroll to position [3795, 0]
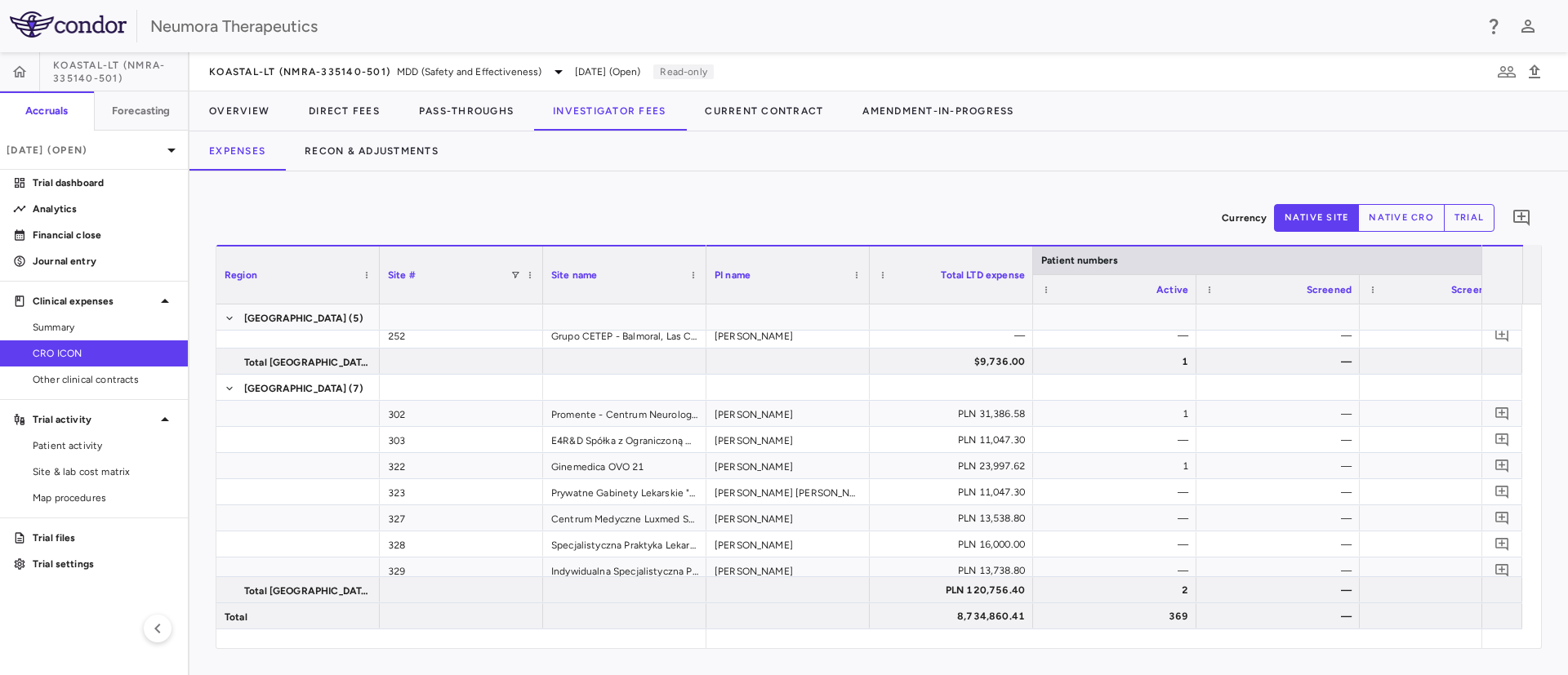
click at [1462, 216] on button "trial" at bounding box center [1469, 218] width 50 height 27
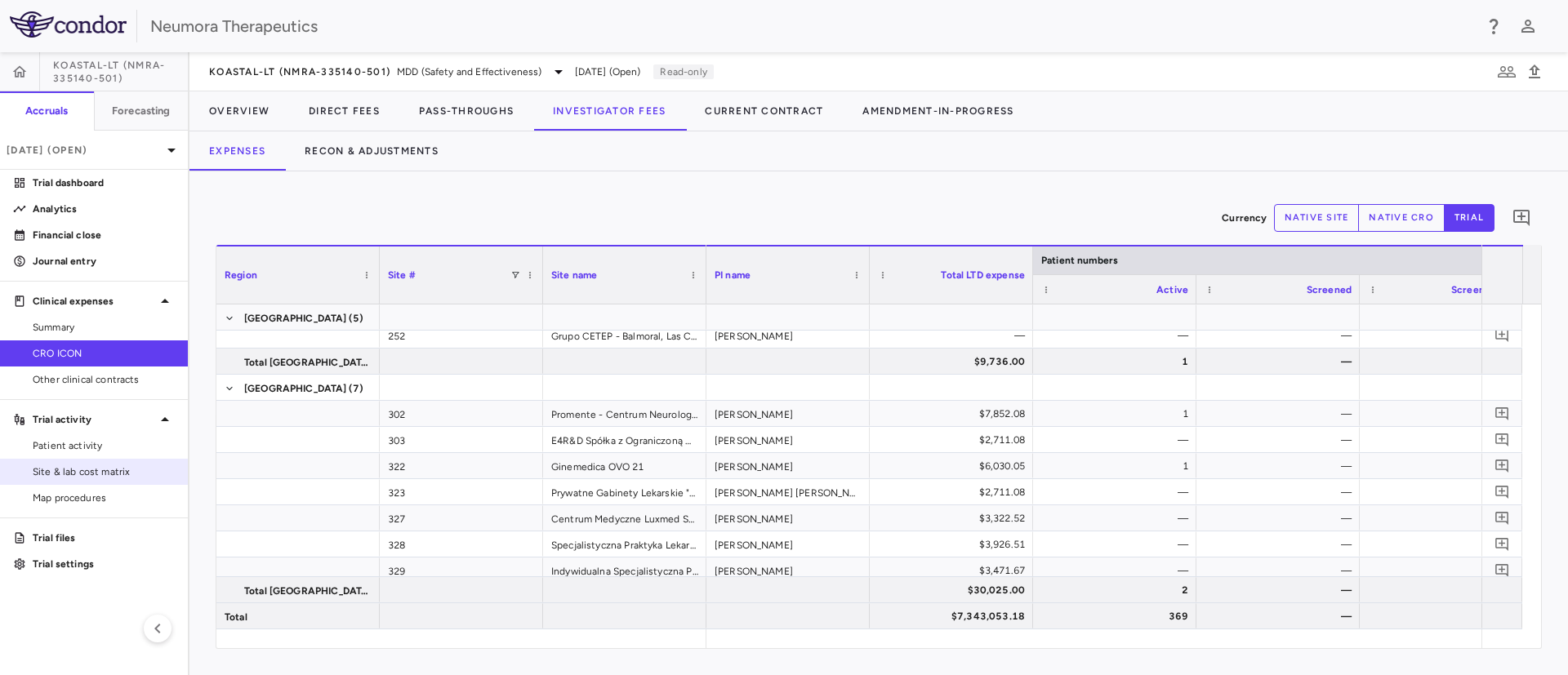
drag, startPoint x: 53, startPoint y: 468, endPoint x: 90, endPoint y: 462, distance: 37.5
click at [56, 468] on span "Site & lab cost matrix" at bounding box center [104, 472] width 142 height 15
